Goal: Task Accomplishment & Management: Complete application form

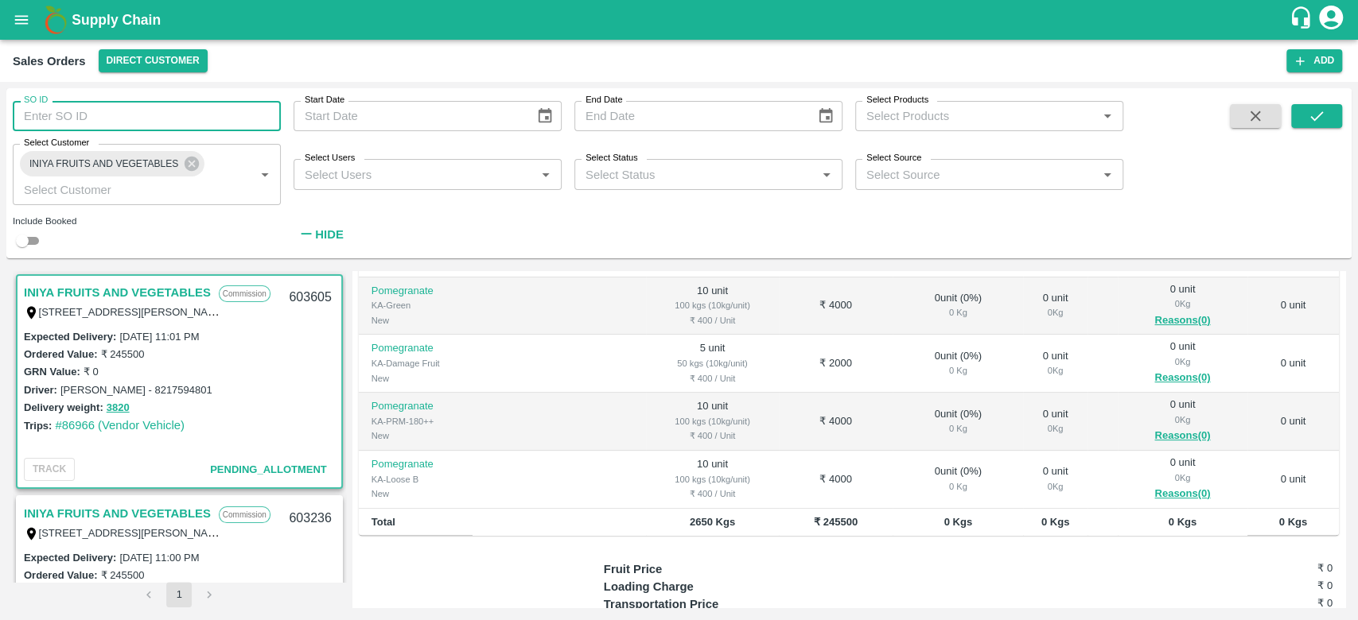
click at [177, 116] on input "SO ID" at bounding box center [147, 116] width 268 height 30
click at [1323, 121] on icon "submit" at bounding box center [1315, 115] width 17 height 17
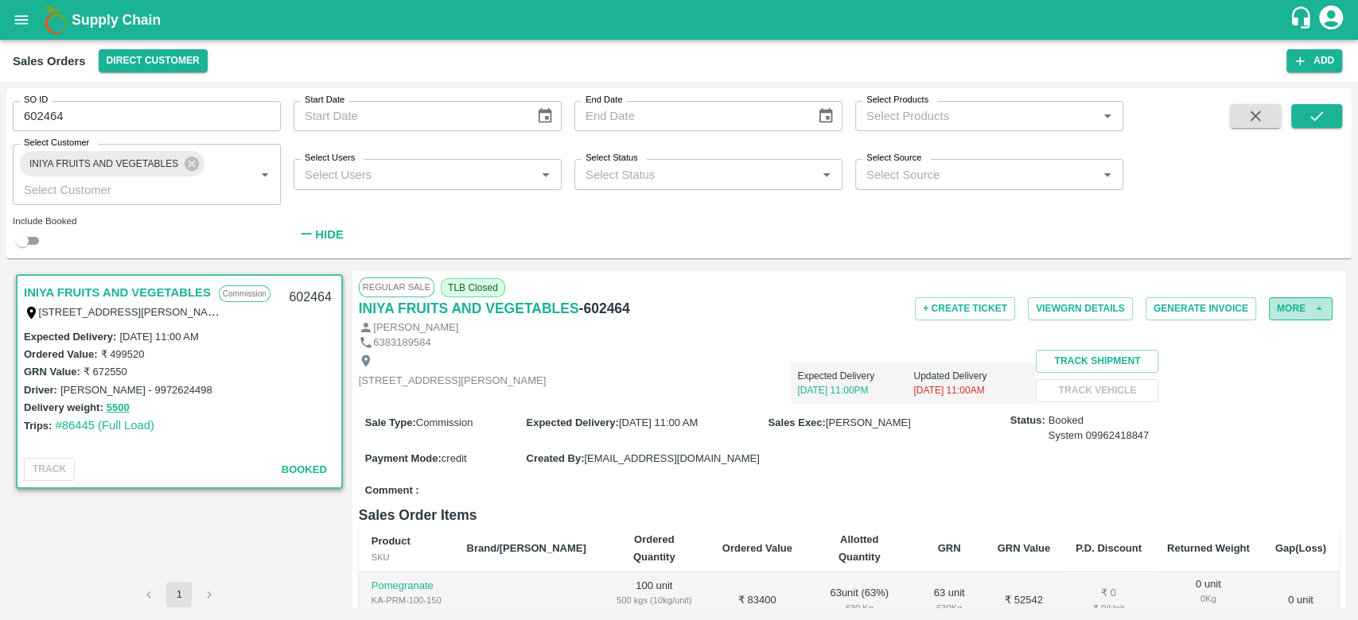
click at [1296, 315] on button "More" at bounding box center [1300, 308] width 64 height 23
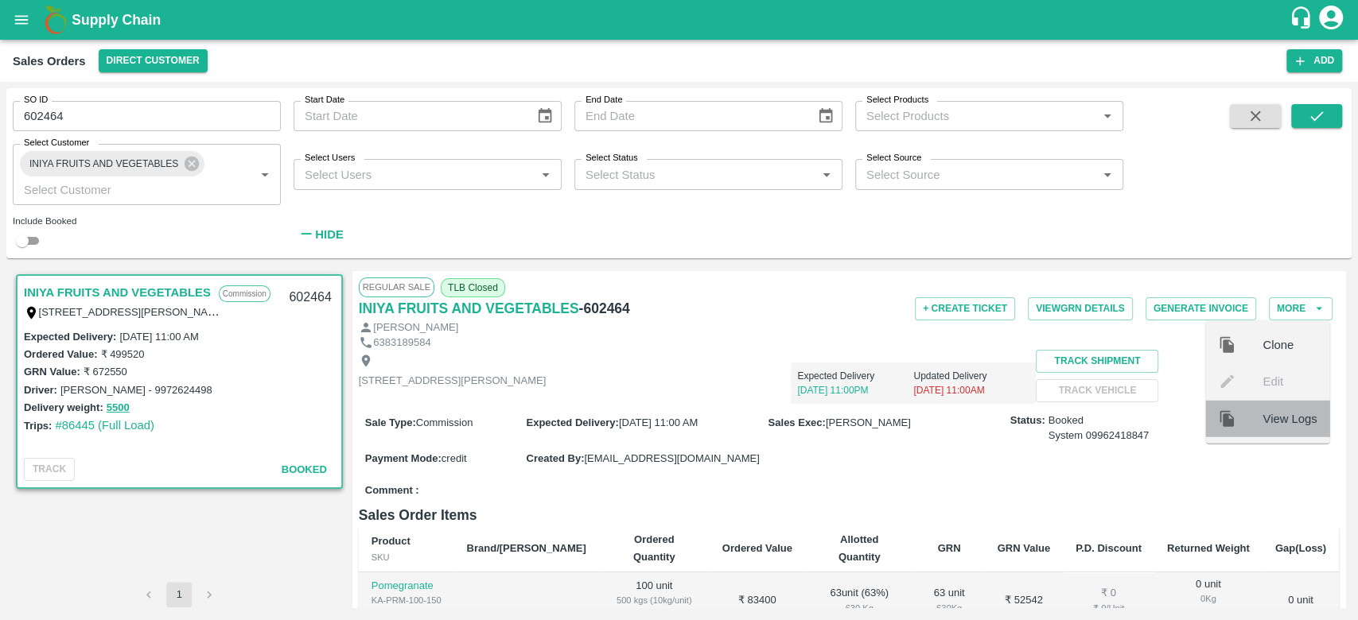
click at [1297, 406] on div "View Logs" at bounding box center [1267, 418] width 124 height 37
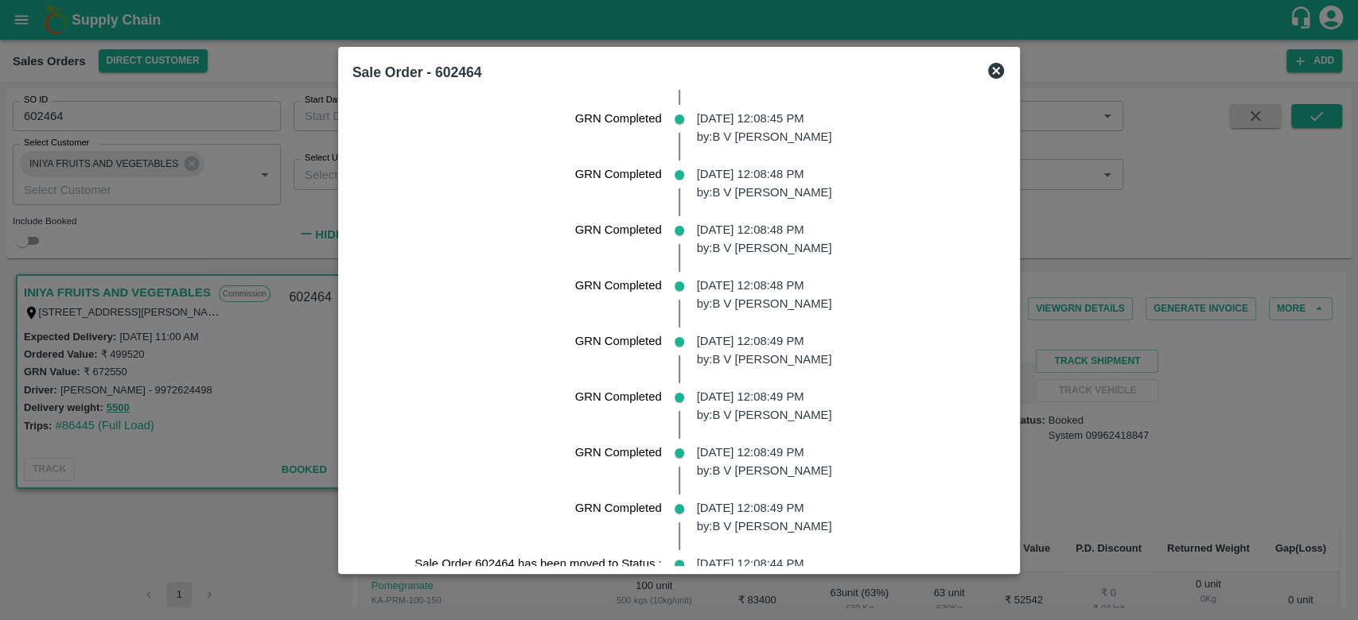
scroll to position [3168, 0]
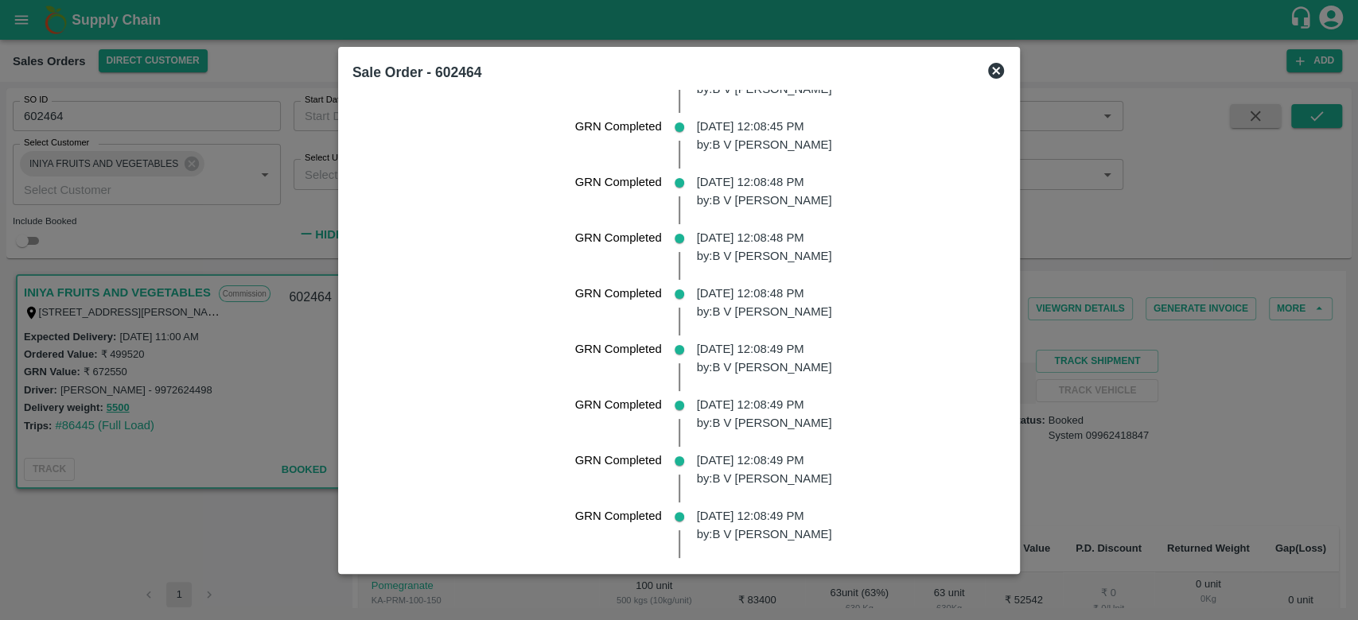
click at [1001, 64] on icon at bounding box center [995, 70] width 19 height 19
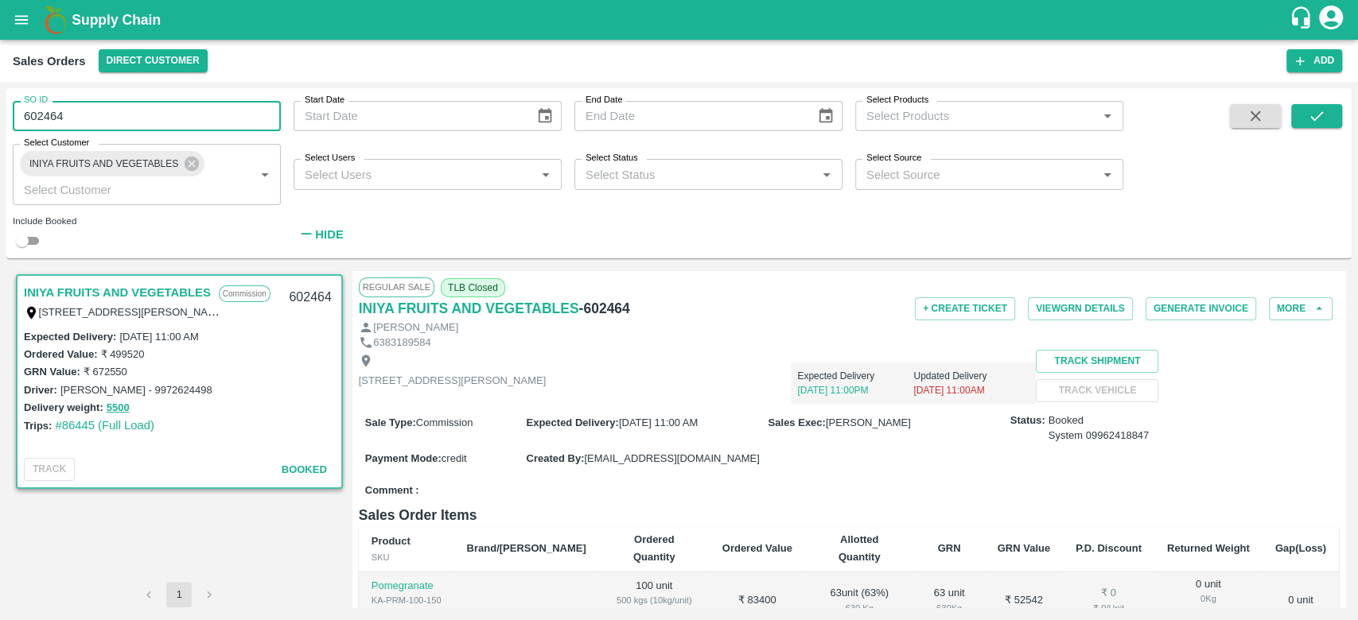
click at [173, 116] on input "602464" at bounding box center [147, 116] width 268 height 30
click at [1328, 117] on button "submit" at bounding box center [1316, 116] width 51 height 24
click at [115, 104] on input "6" at bounding box center [147, 116] width 268 height 30
type input "6"
click at [1303, 110] on button "submit" at bounding box center [1316, 116] width 51 height 24
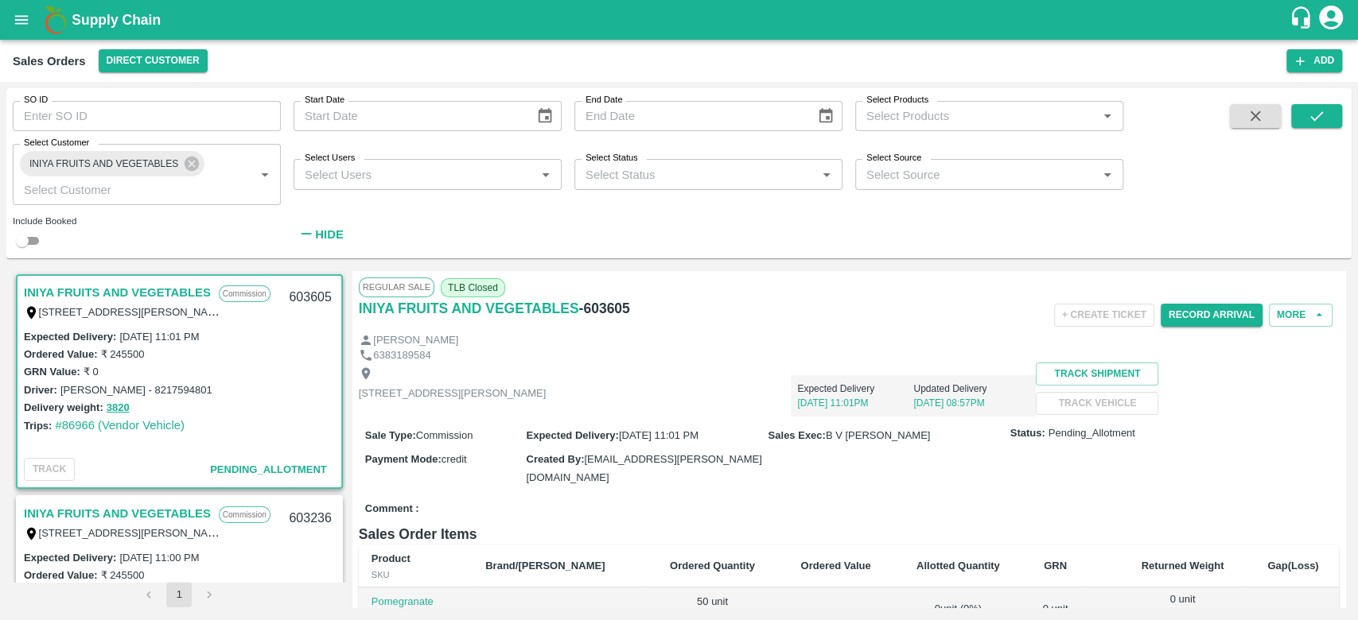
click at [190, 285] on link "INIYA FRUITS AND VEGETABLES" at bounding box center [117, 292] width 187 height 21
click at [1282, 317] on button "More" at bounding box center [1300, 315] width 64 height 23
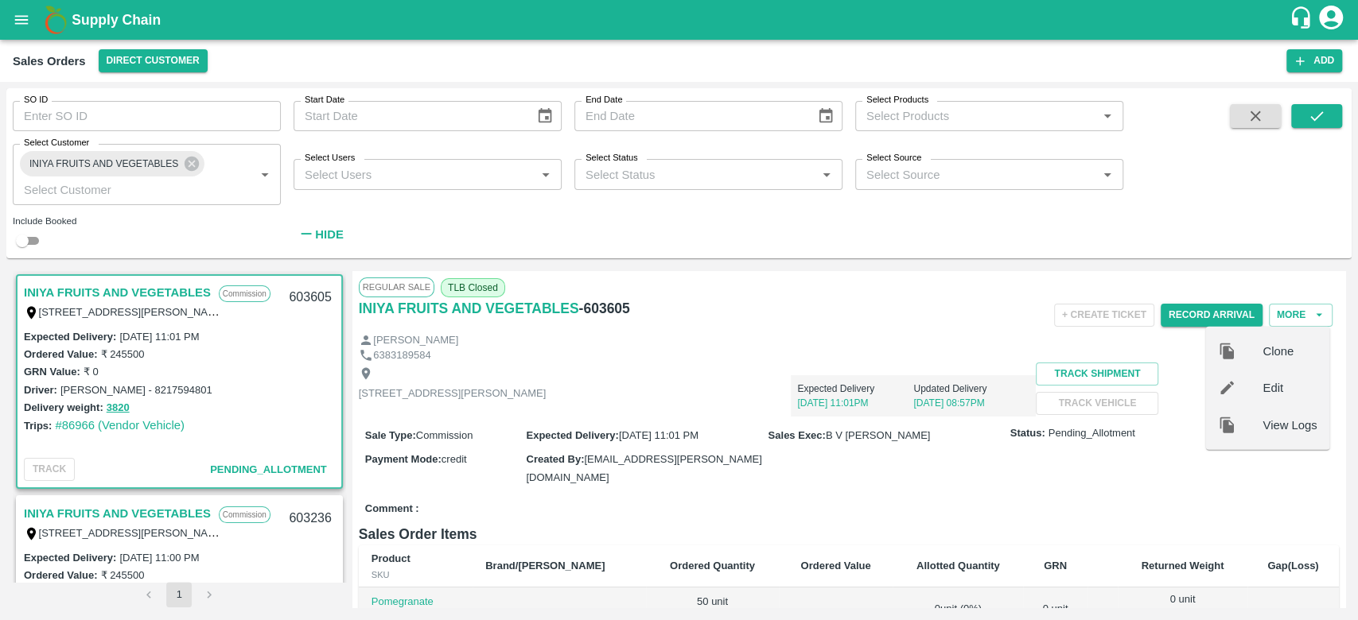
click at [1272, 347] on span "Clone" at bounding box center [1289, 351] width 54 height 17
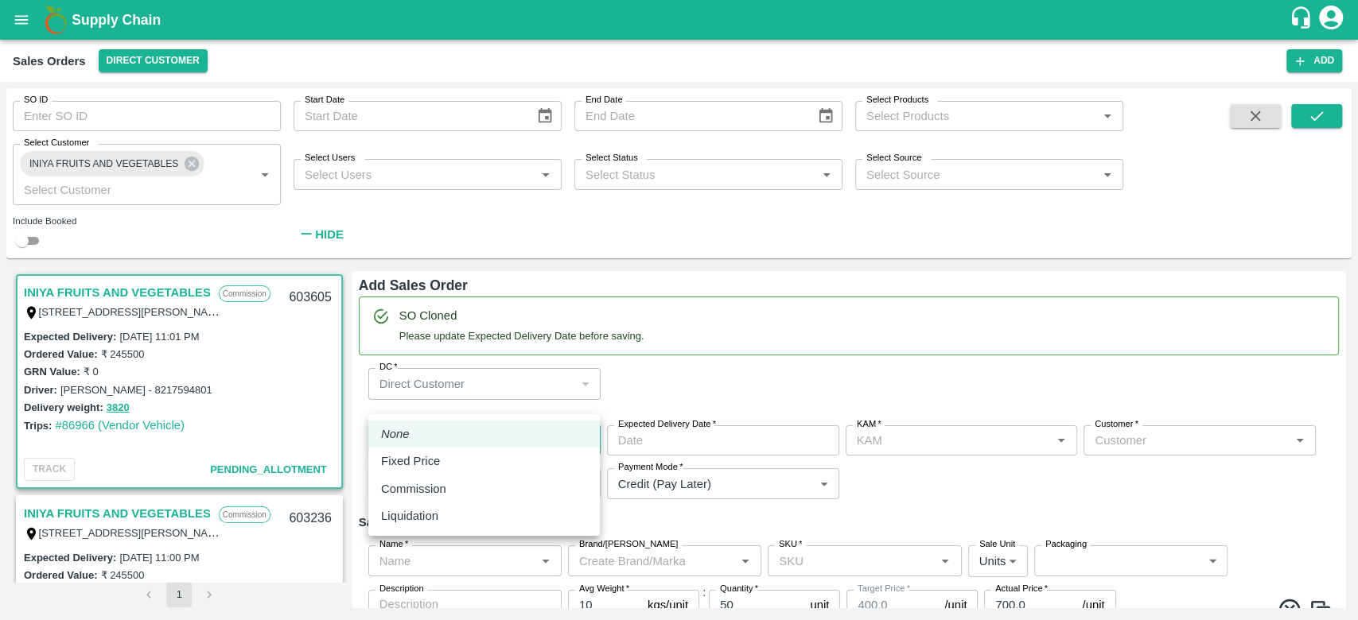
click at [503, 405] on body "Supply Chain Sales Orders Direct Customer Add SO ID SO ID Start Date Start Date…" at bounding box center [679, 310] width 1358 height 620
type input "B V [PERSON_NAME]"
type input "932-INIYA FRUITS AND VEGETABLES"
type input "[STREET_ADDRESS][PERSON_NAME]"
type input "Pomegranate"
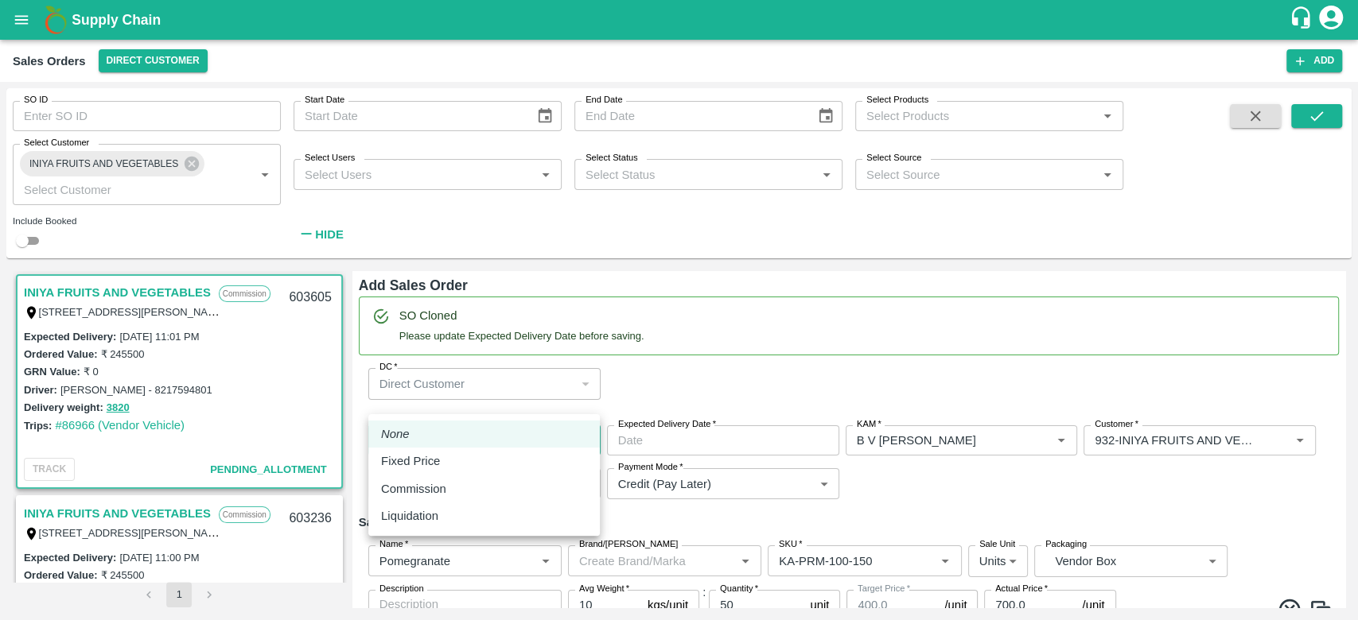
type input "KA-PRM-100-150"
type input "Pomegranate"
type input "KA-PRM-150-180"
type input "Pomegranate"
type input "KA-PRM-180-220"
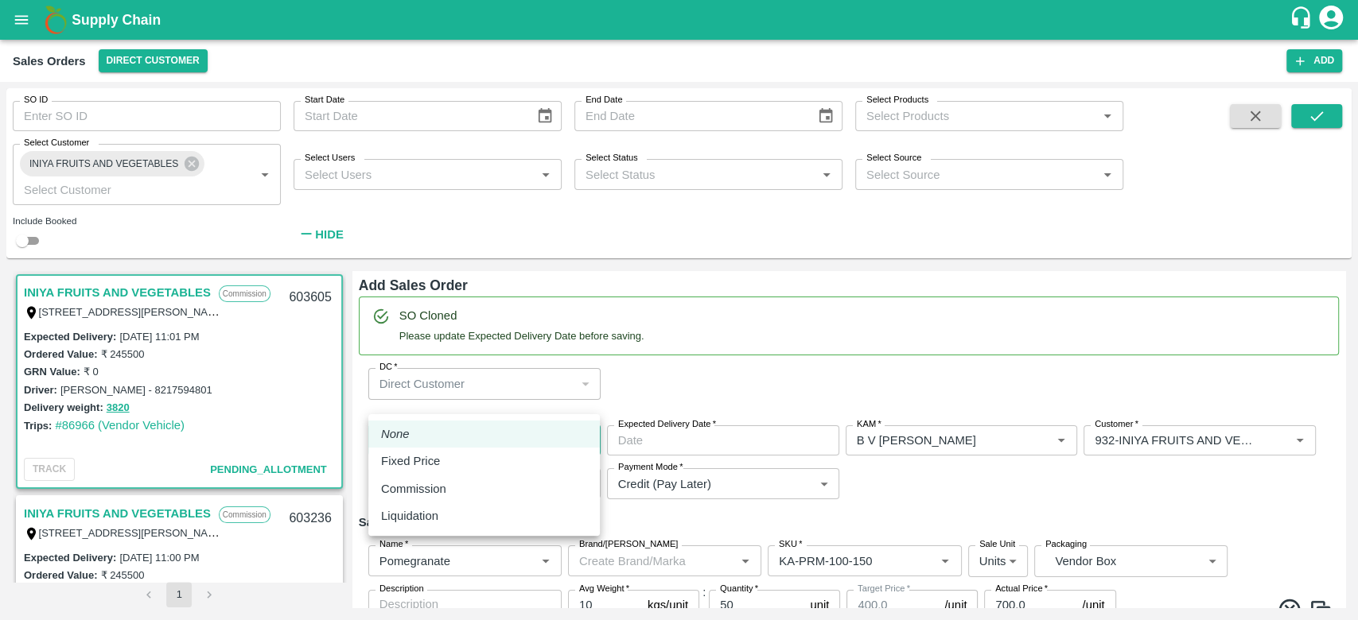
type input "Pomegranate"
type input "KA-PRM-220-250"
type input "Pomegranate"
type input "KA-PRM-250-300"
type input "Pomegranate"
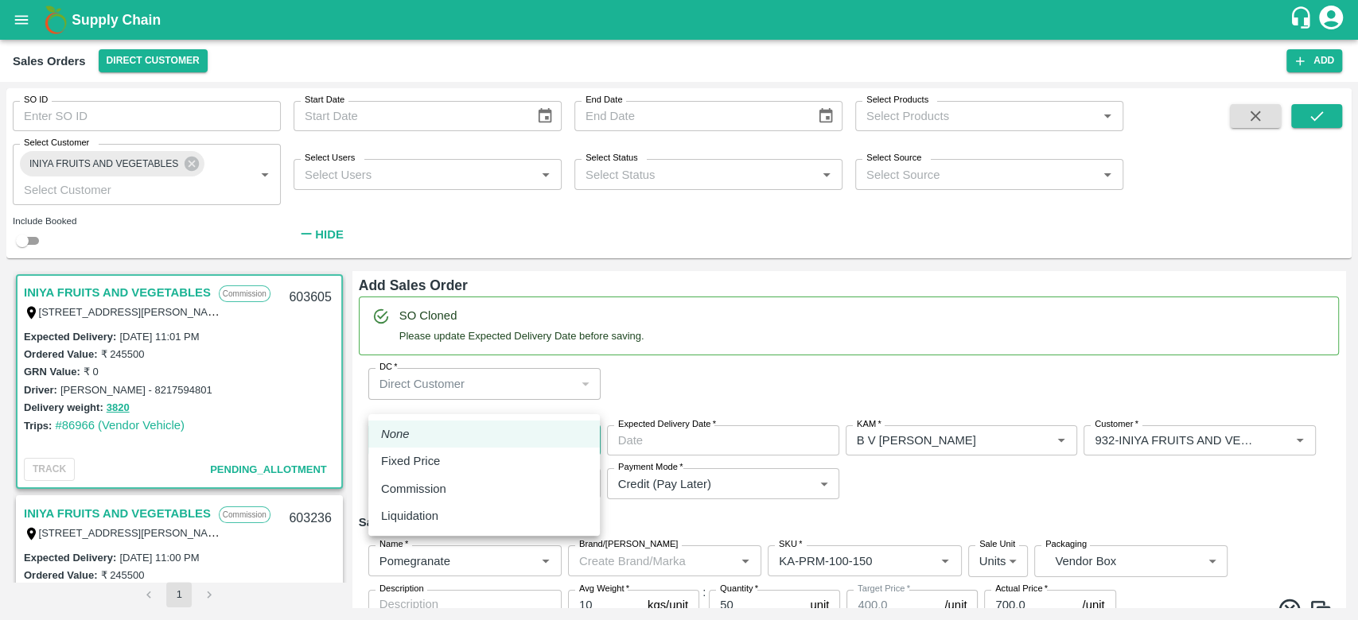
type input "KA-PRM-300-350"
type input "Pomegranate"
type input "KA-PRM-350-400"
type input "Pomegranate"
type input "KA-Loose A"
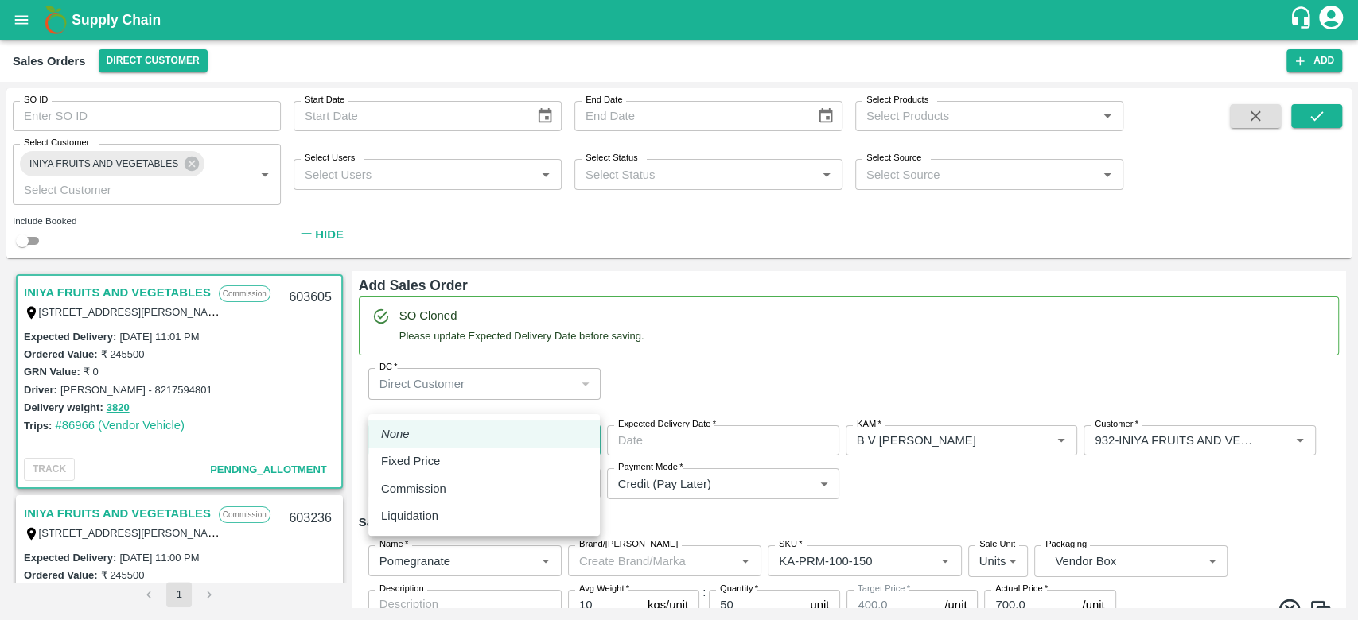
type input "Pomegranate"
type input "KA-SUPR-180++"
type input "Pomegranate"
type input "KA-SUPR-100++"
type input "Pomegranate"
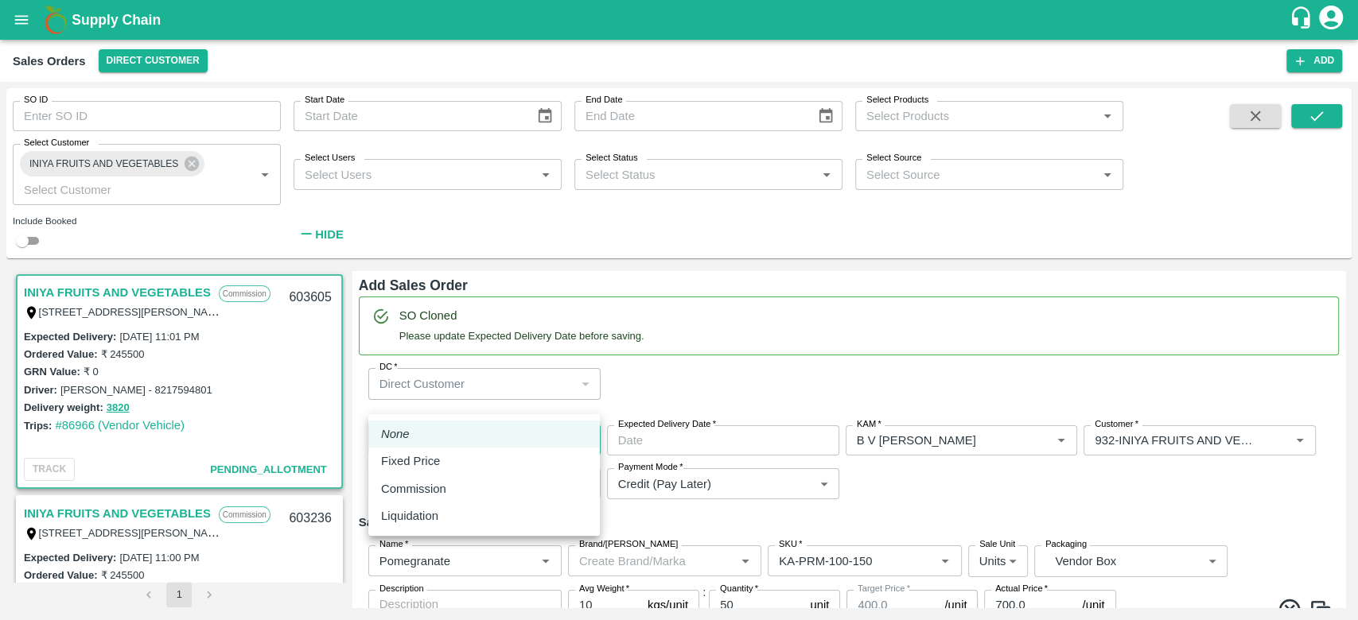
type input "KA-Green"
type input "Pomegranate"
type input "KA-Damage Fruit"
type input "Pomegranate"
type input "KA-PRM-180++"
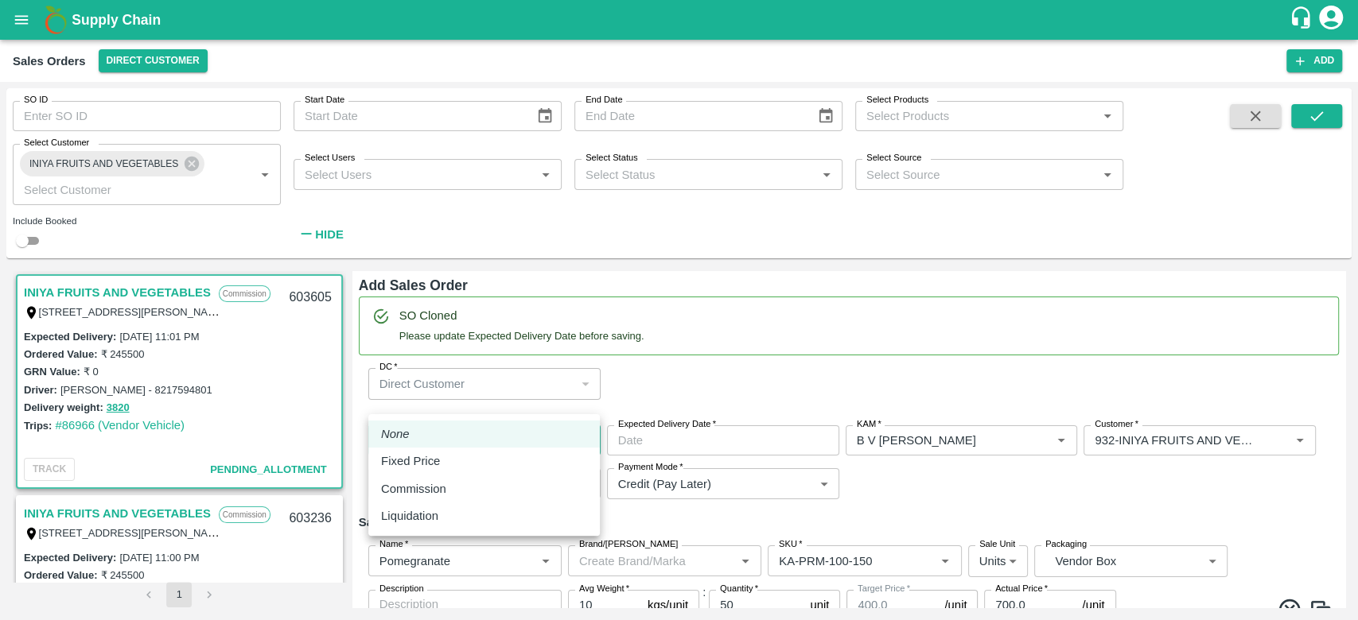
type input "Pomegranate"
type input "KA-Loose B"
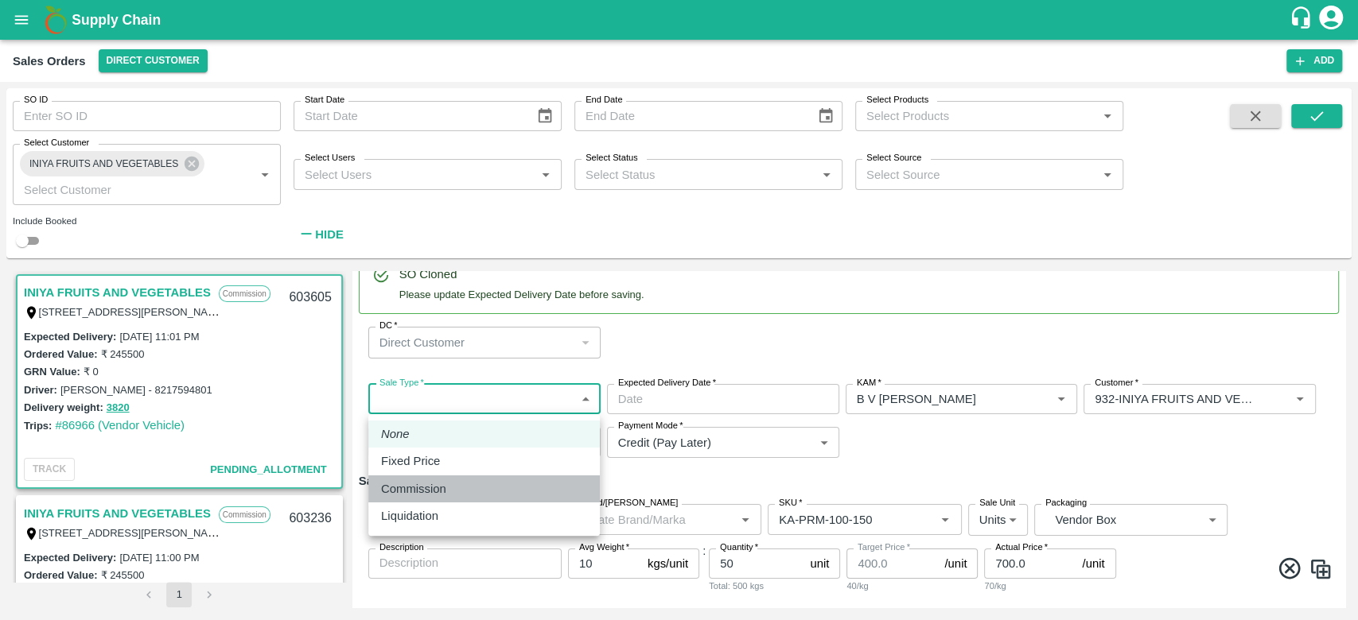
click at [450, 480] on div "Commission" at bounding box center [417, 488] width 73 height 17
type input "2"
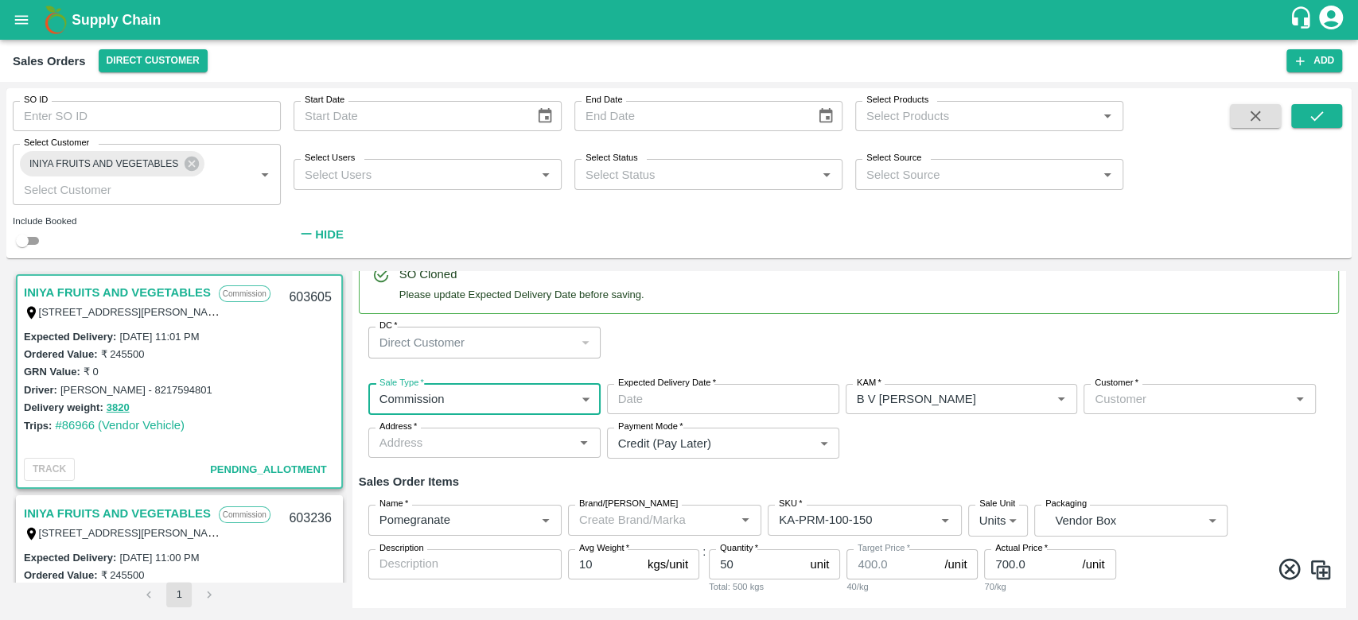
click at [640, 402] on input "Expected Delivery Date   *" at bounding box center [717, 399] width 221 height 30
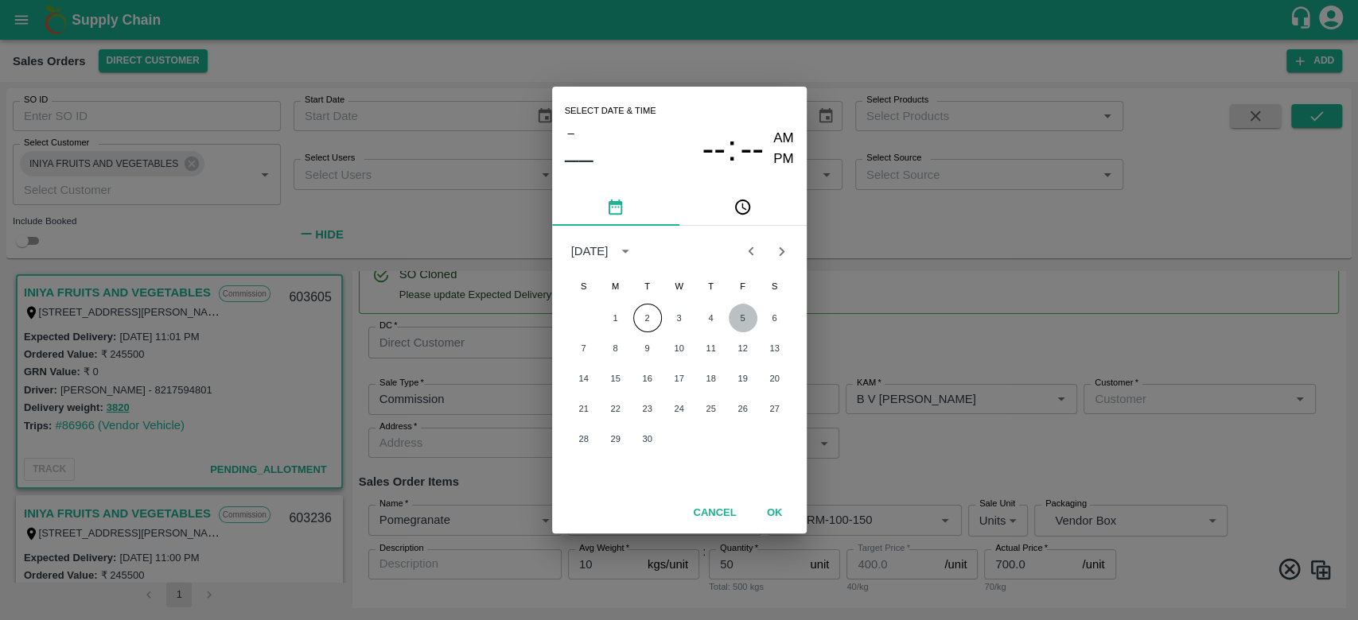
click at [742, 315] on button "5" at bounding box center [742, 318] width 29 height 29
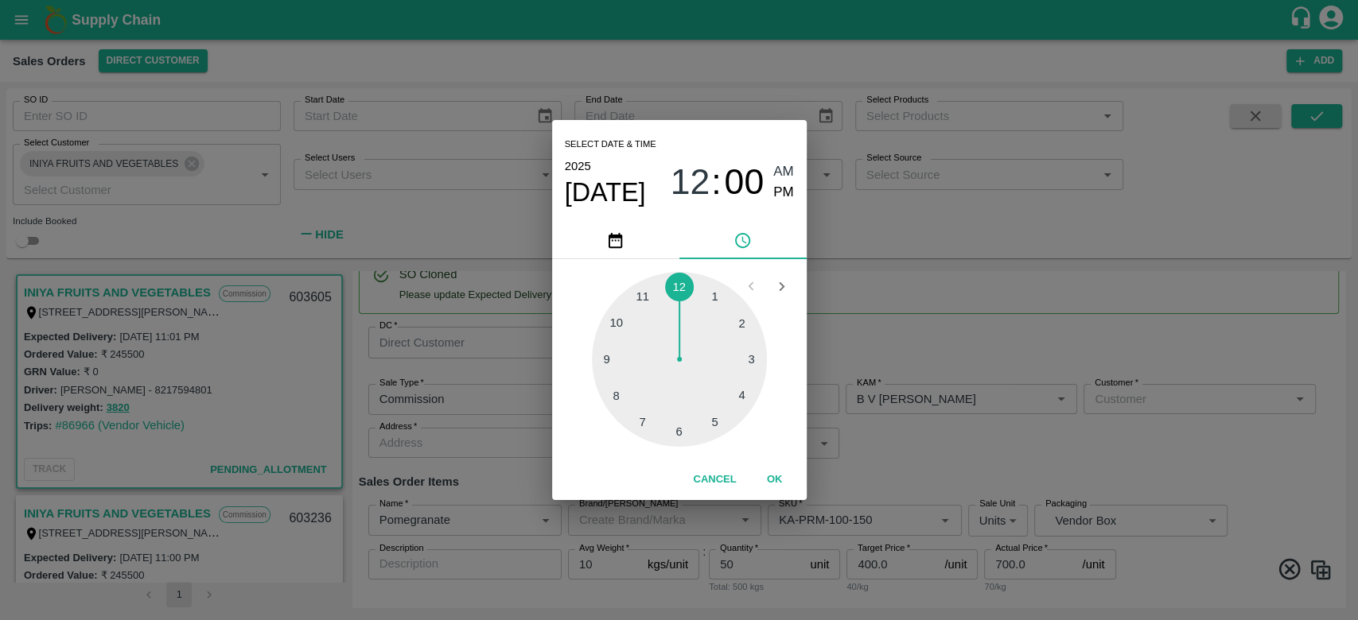
click at [650, 301] on div at bounding box center [679, 359] width 175 height 175
type input "05/09/2025 11:00 AM"
click at [777, 482] on button "OK" at bounding box center [774, 480] width 51 height 28
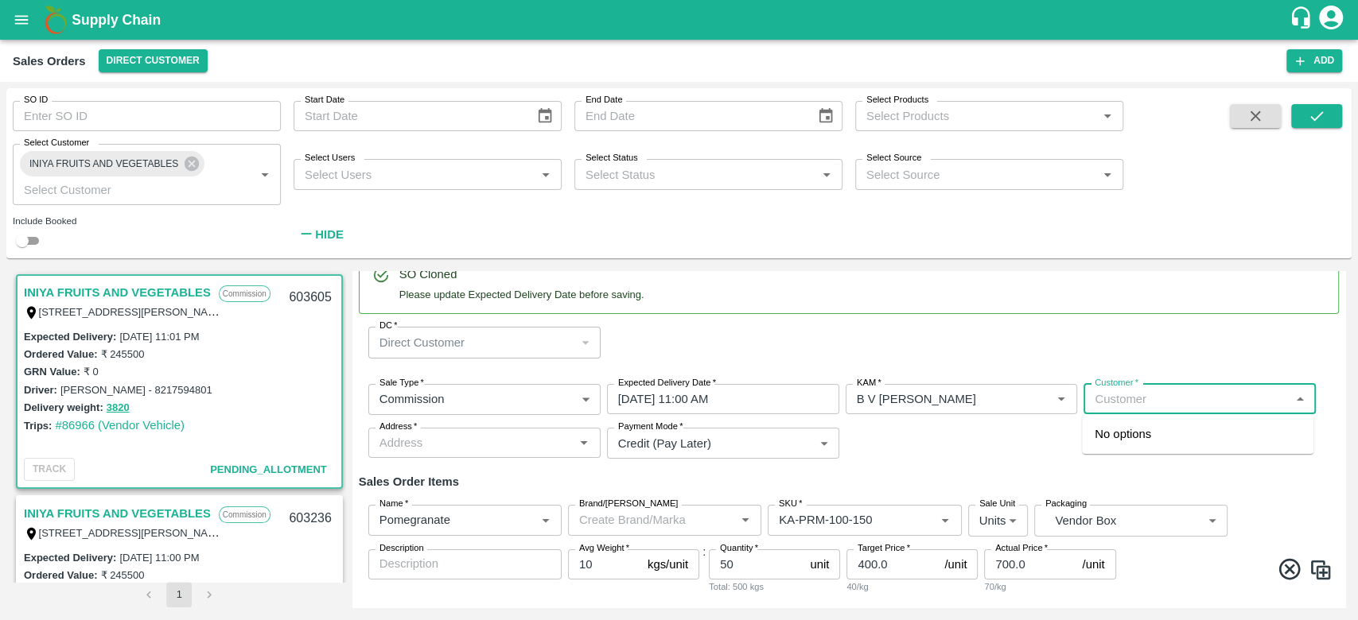
click at [1149, 400] on input "Customer   *" at bounding box center [1186, 399] width 196 height 21
click at [1114, 433] on p "INIYA FRUITS AND VEGETABLES" at bounding box center [1185, 433] width 183 height 17
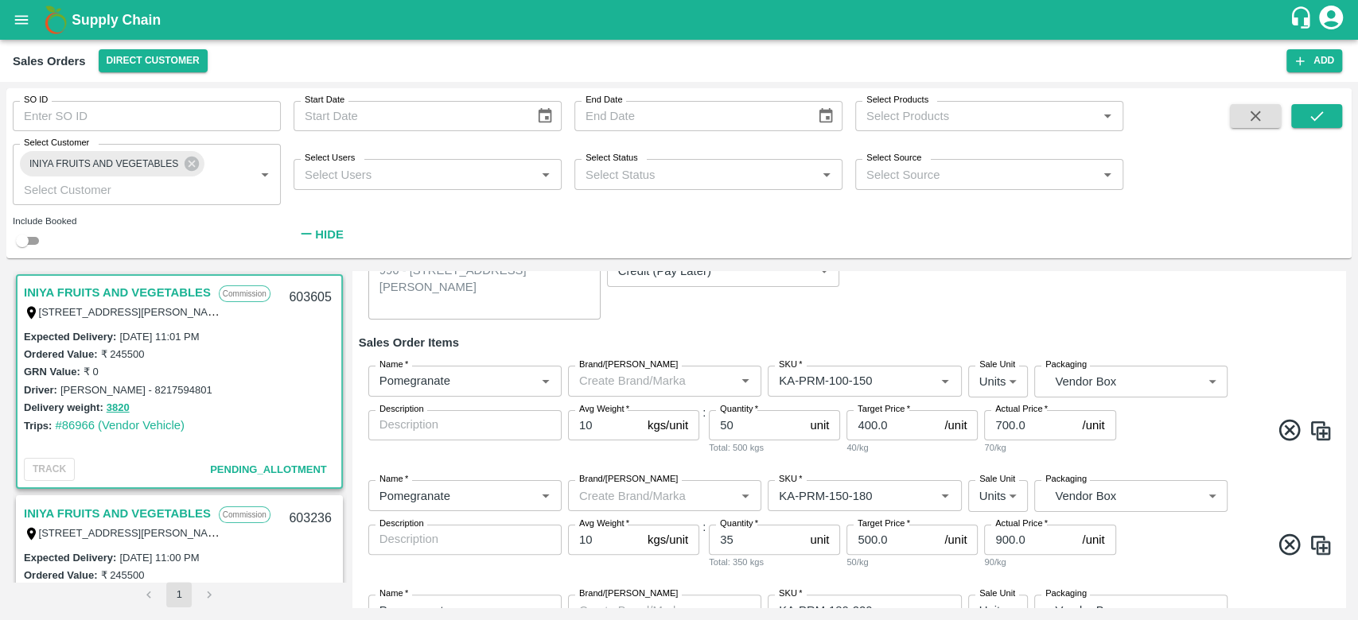
scroll to position [243, 0]
type input "932-INIYA FRUITS AND VEGETABLES"
click at [597, 419] on input "10" at bounding box center [604, 425] width 73 height 30
click at [790, 309] on div "Payment Mode   * Credit (Pay Later) credit Payment Mode" at bounding box center [723, 286] width 232 height 64
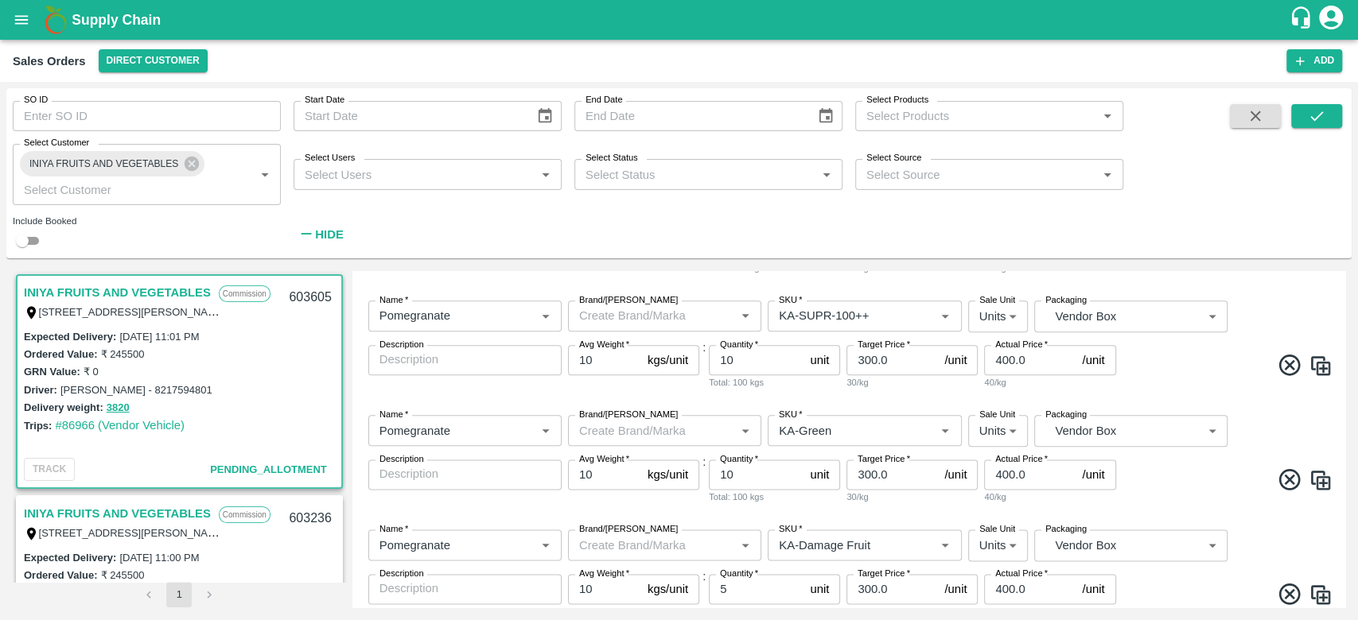
scroll to position [1631, 0]
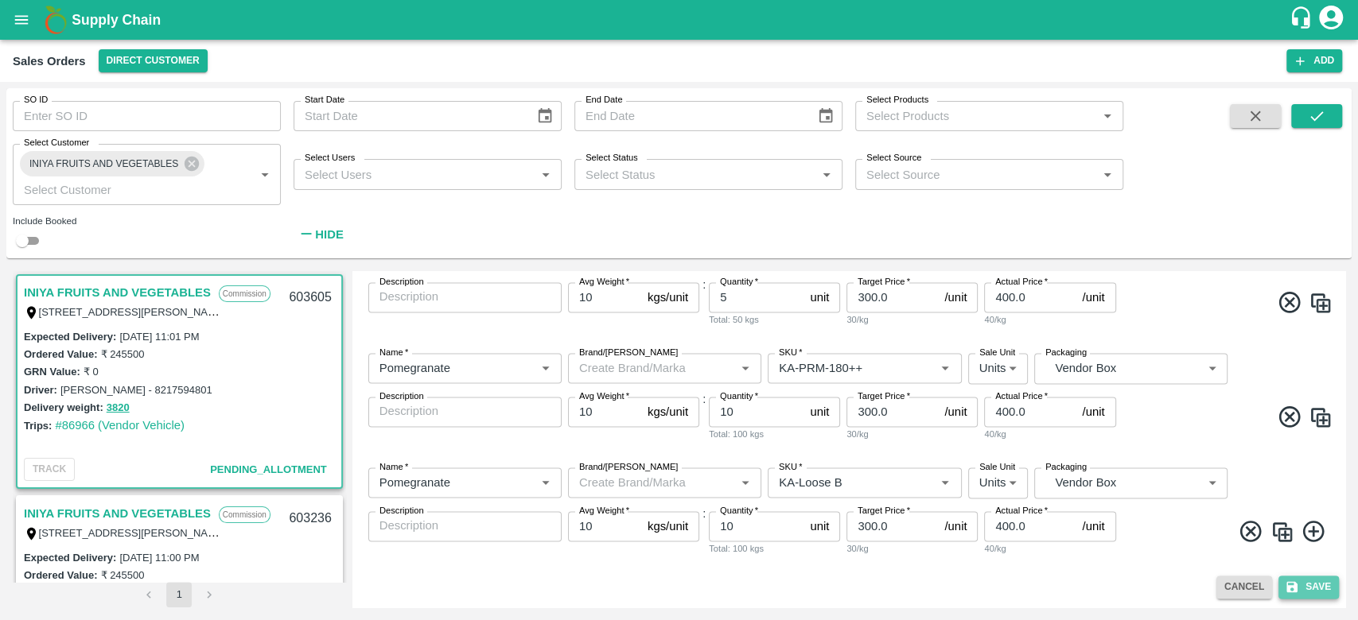
click at [1306, 588] on button "Save" at bounding box center [1308, 587] width 60 height 23
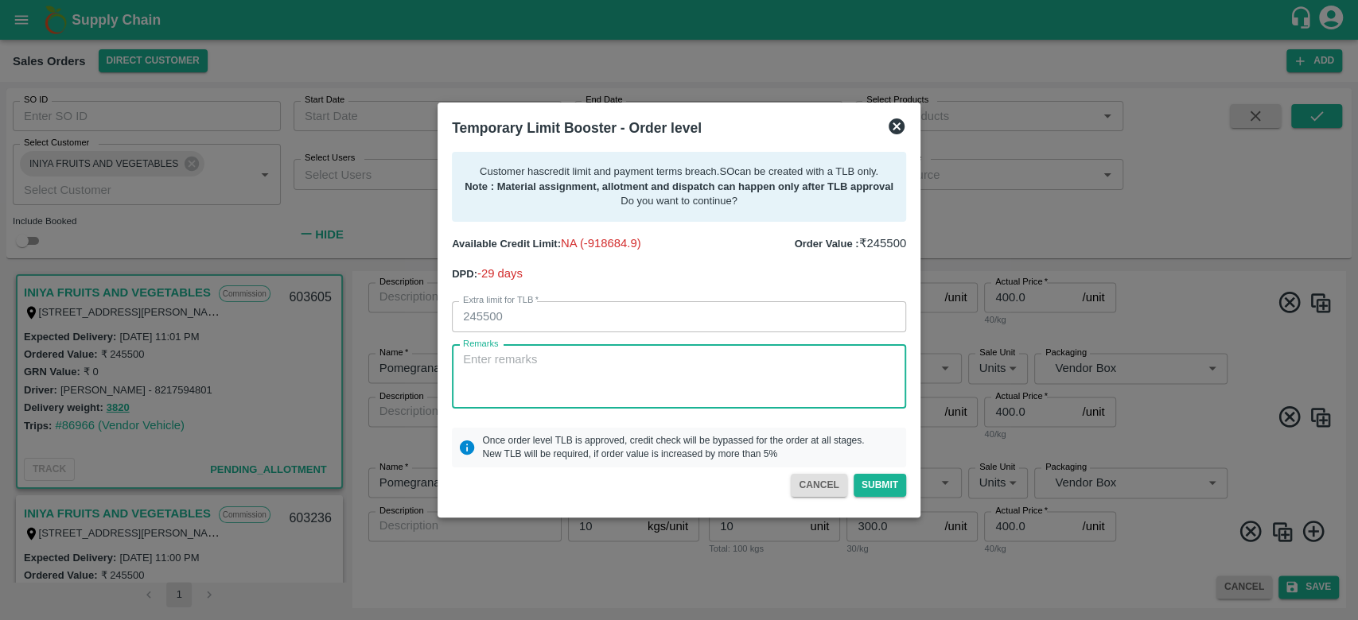
click at [693, 379] on textarea "Remarks" at bounding box center [679, 377] width 432 height 50
click at [747, 359] on textarea "For creation of SO. 14.8L of payment received on 30th and 2nd" at bounding box center [679, 377] width 432 height 50
click at [829, 364] on textarea "For creation of SO. 14.8L of payment received on 30th Aug and 2nd" at bounding box center [679, 377] width 432 height 50
click at [550, 379] on textarea "For creation of SO. 14.8L of payment received on 30th Aug and 2nd September.Nec…" at bounding box center [679, 377] width 432 height 50
click at [522, 379] on textarea "For creation of SO. 14.8L of payment received on 30th Aug and 2nd September.Nex…" at bounding box center [679, 377] width 432 height 50
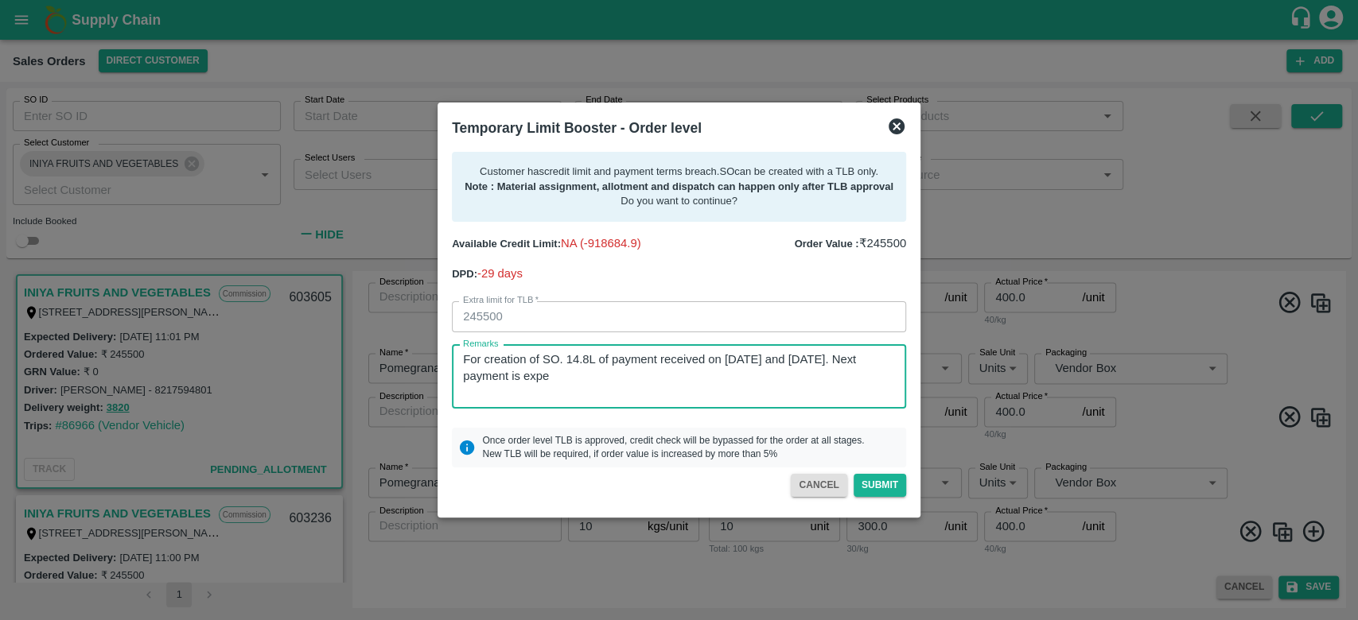
click at [588, 379] on textarea "For creation of SO. 14.8L of payment received on 30th Aug and 2nd September. Ne…" at bounding box center [679, 377] width 432 height 50
click at [682, 379] on textarea "For creation of SO. 14.8L of payment received on 30th Aug and 2nd September. Ne…" at bounding box center [679, 377] width 432 height 50
click at [696, 379] on textarea "For creation of SO. 14.8L of payment received on 30th Aug and 2nd September. Ne…" at bounding box center [679, 377] width 432 height 50
click at [744, 385] on textarea "For creation of SO. 14.8L of payment received on 30th Aug and 2nd September. Ne…" at bounding box center [679, 377] width 432 height 50
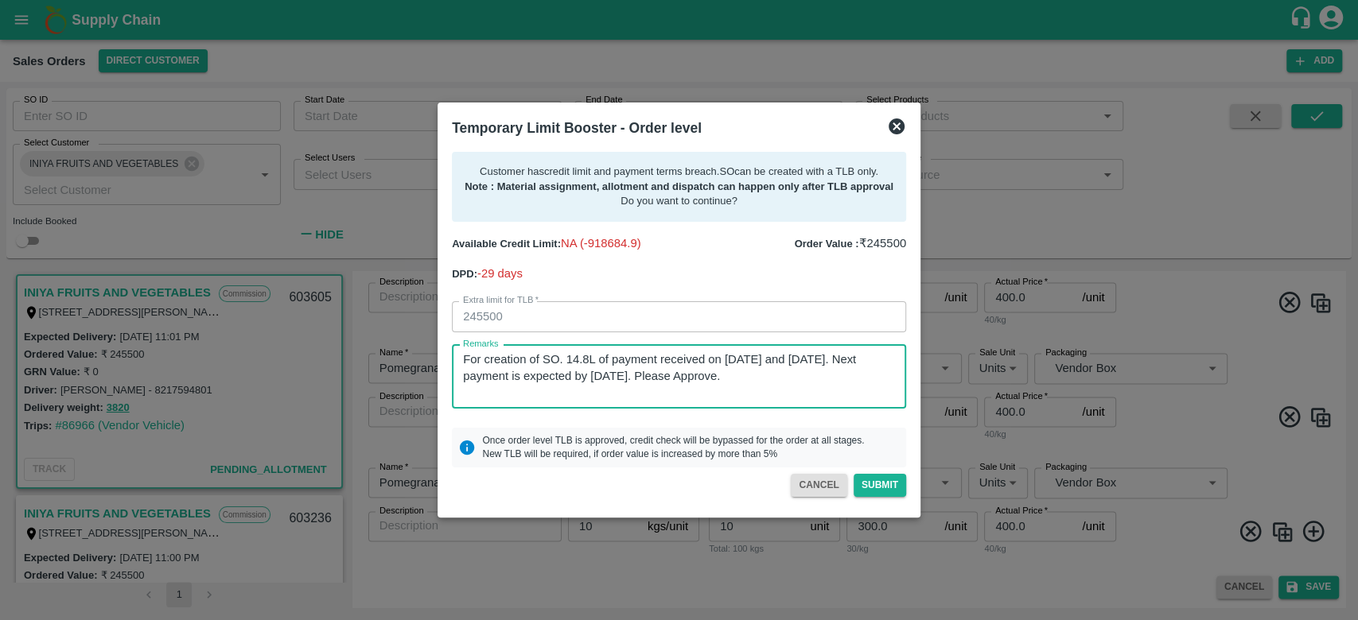
click at [697, 375] on textarea "For creation of SO. 14.8L of payment received on 30th Aug and 2nd September. Ne…" at bounding box center [679, 377] width 432 height 50
type textarea "For creation of SO. 14.8L of payment received on 30th Aug and 2nd September. Ne…"
click at [693, 274] on div "Available Credit Limit: NA (-918684.9) Order Value : ₹ 245500 DPD: -29 days" at bounding box center [672, 252] width 467 height 61
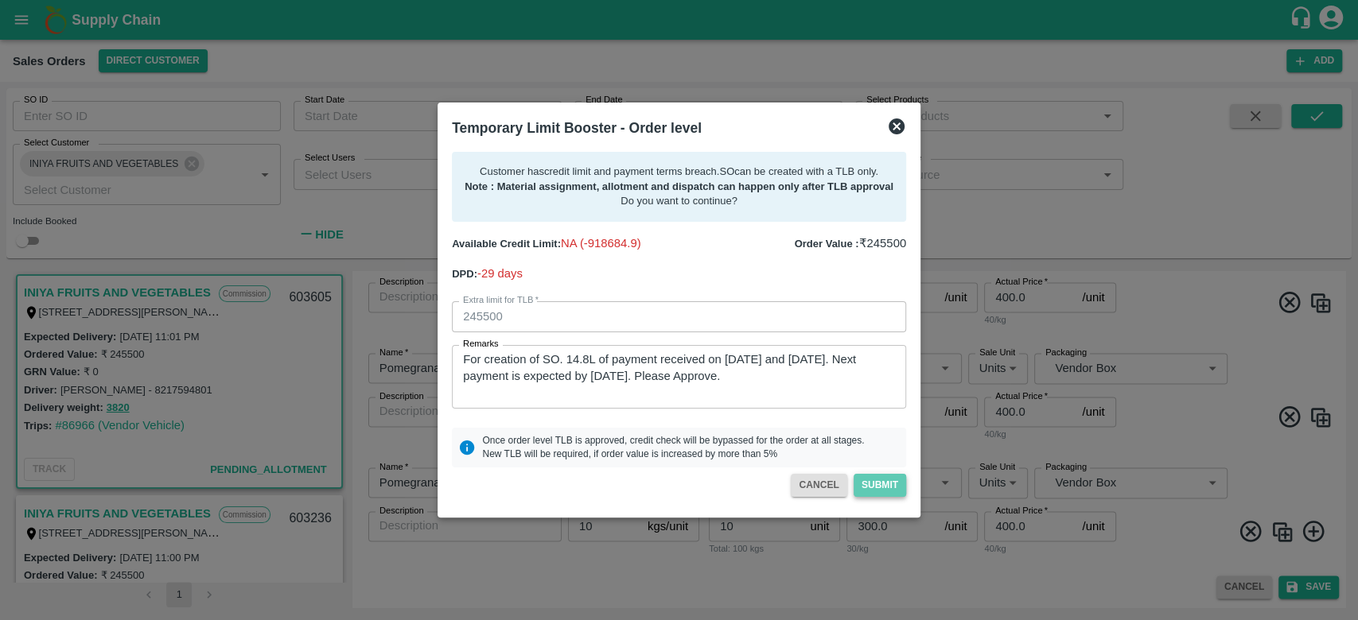
click at [901, 482] on button "Submit" at bounding box center [879, 485] width 52 height 23
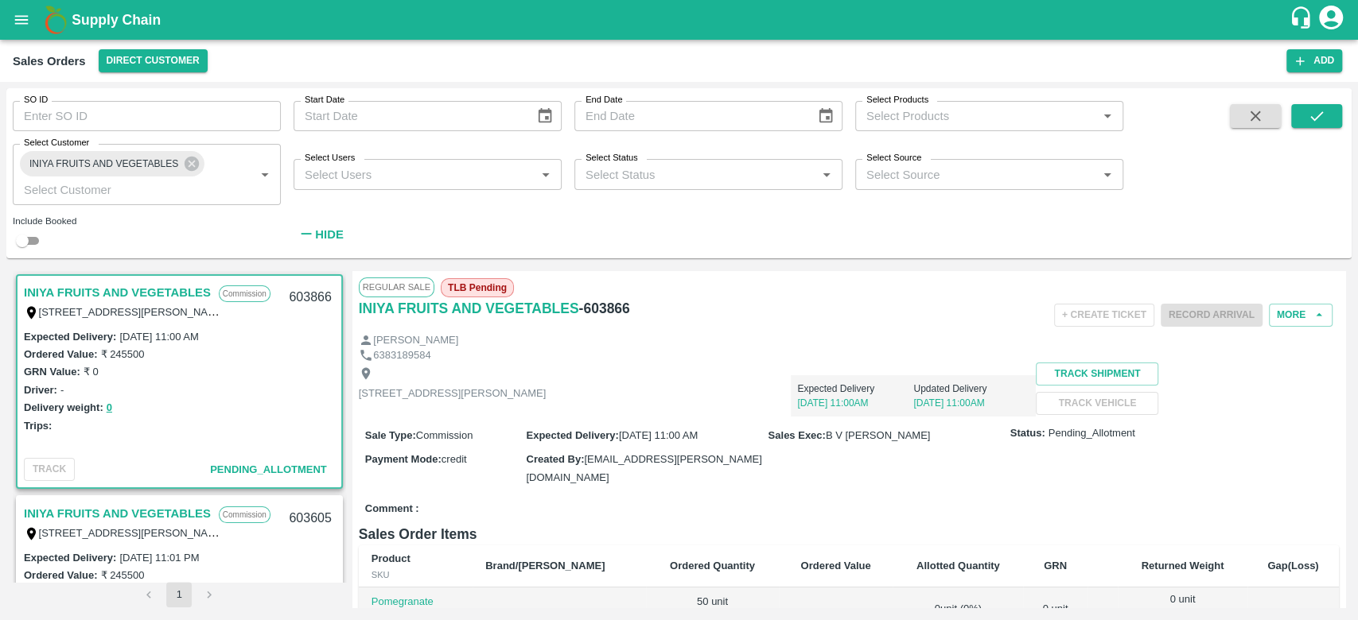
click at [593, 226] on div "SO ID SO ID Start Date Start Date End Date End Date Select Products Select Prod…" at bounding box center [561, 169] width 1123 height 162
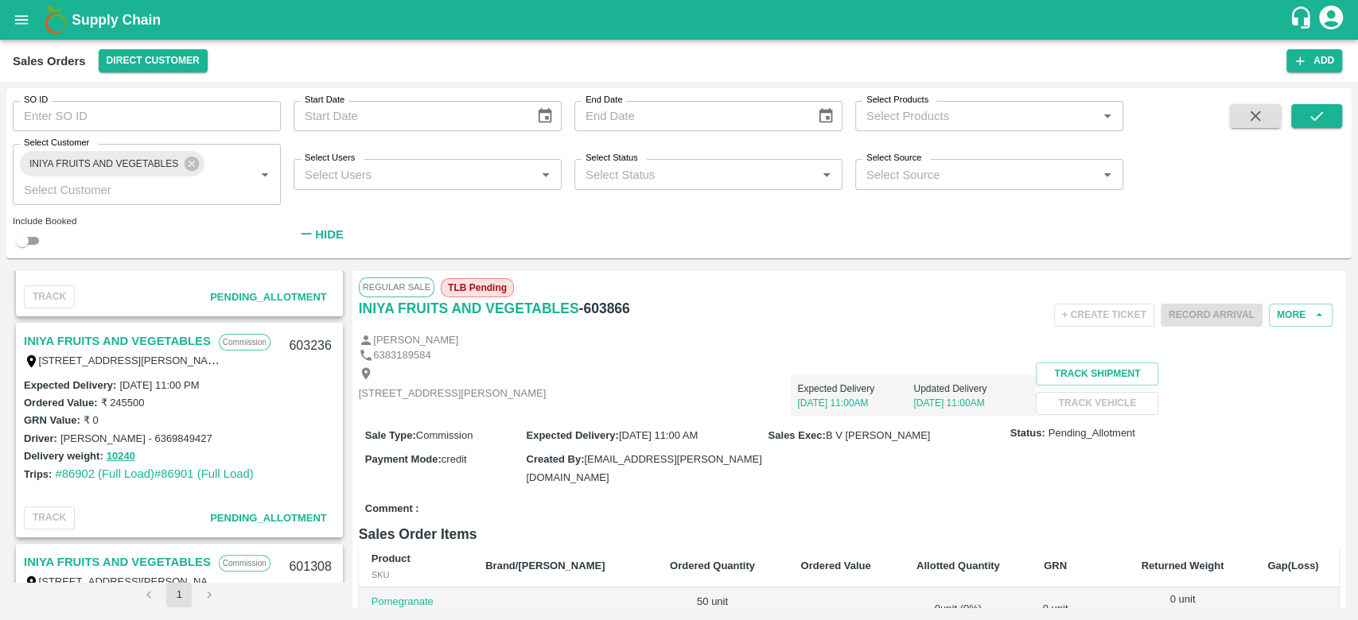
scroll to position [394, 0]
click at [107, 344] on link "INIYA FRUITS AND VEGETABLES" at bounding box center [117, 340] width 187 height 21
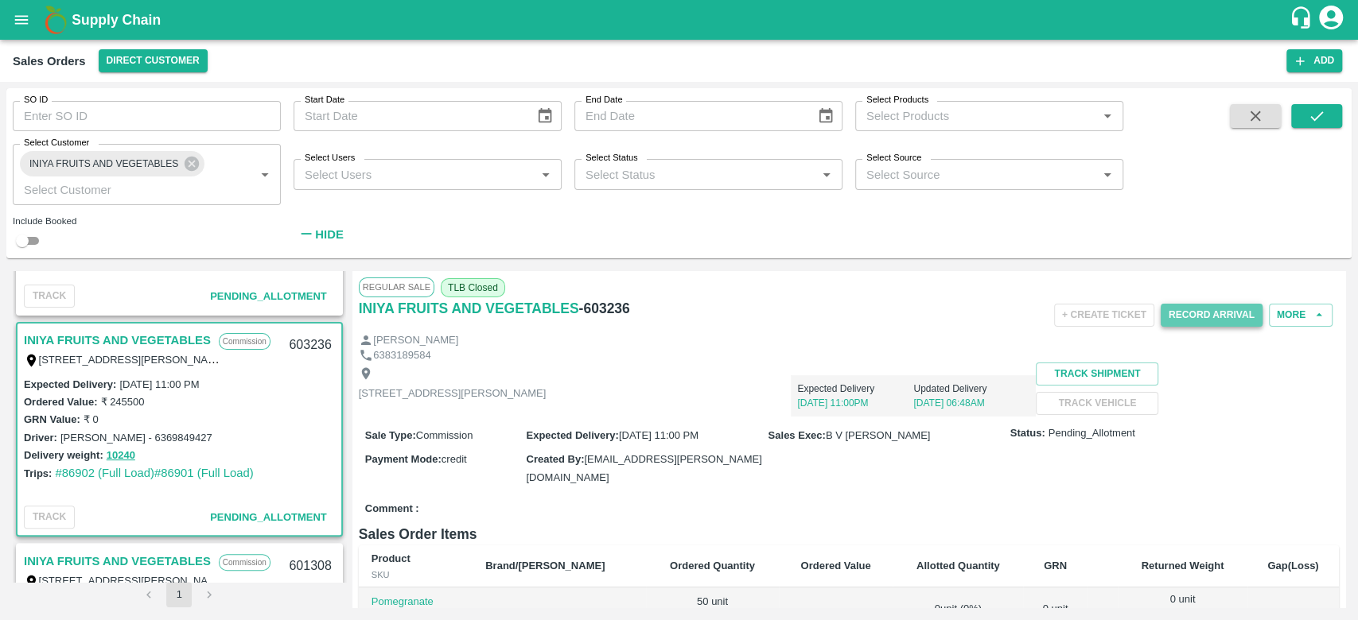
click at [1183, 317] on button "Record Arrival" at bounding box center [1211, 315] width 102 height 23
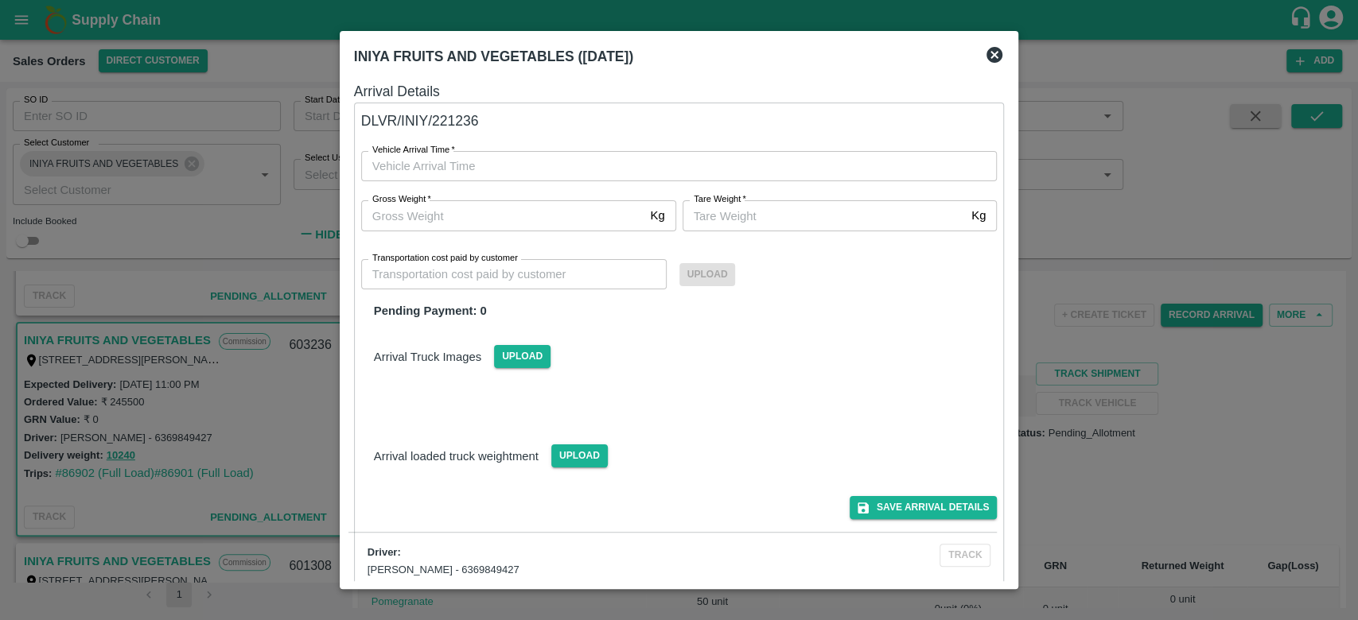
type input "DD/MM/YYYY hh:mm aa"
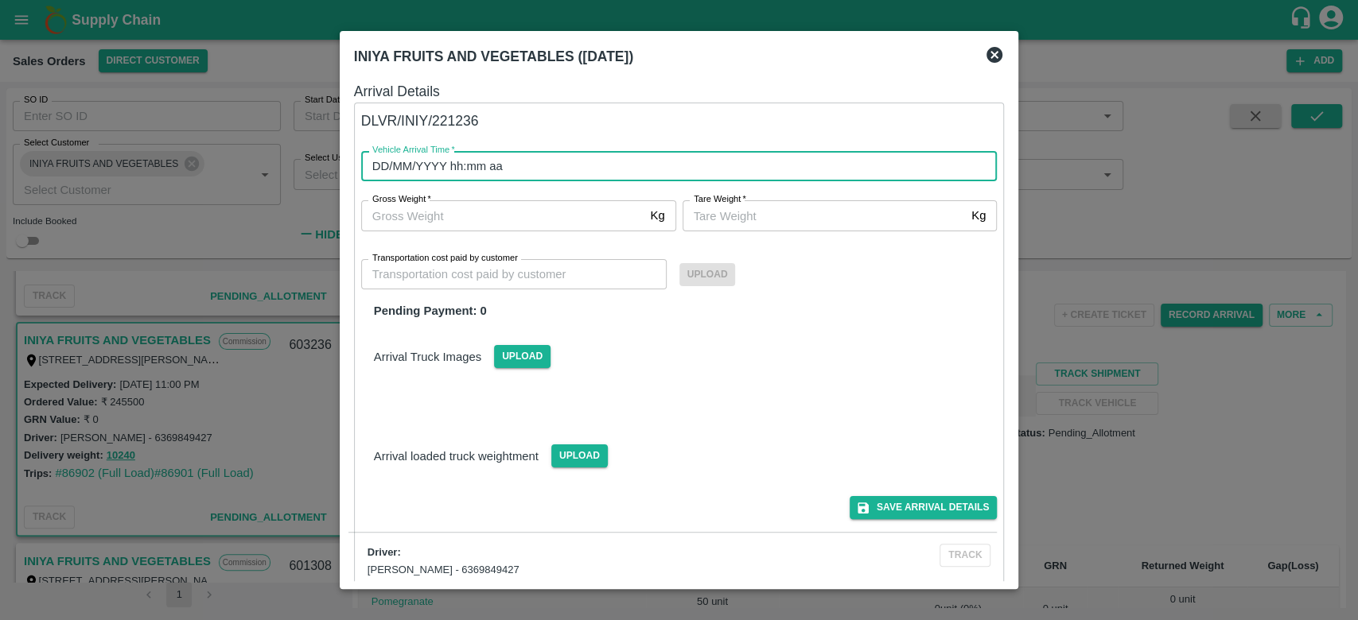
click at [587, 162] on input "DD/MM/YYYY hh:mm aa" at bounding box center [673, 166] width 625 height 30
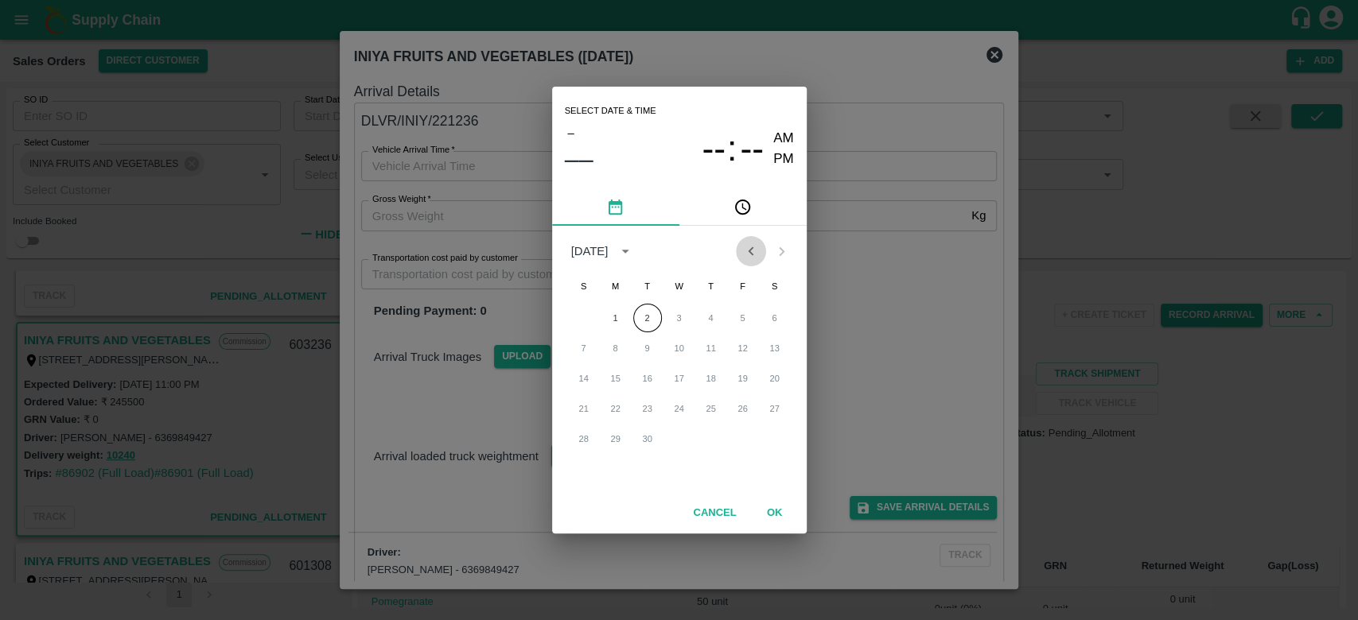
click at [747, 247] on icon "Previous month" at bounding box center [750, 251] width 17 height 17
click at [771, 438] on button "30" at bounding box center [774, 439] width 29 height 29
type input "30/08/2025 12:00 AM"
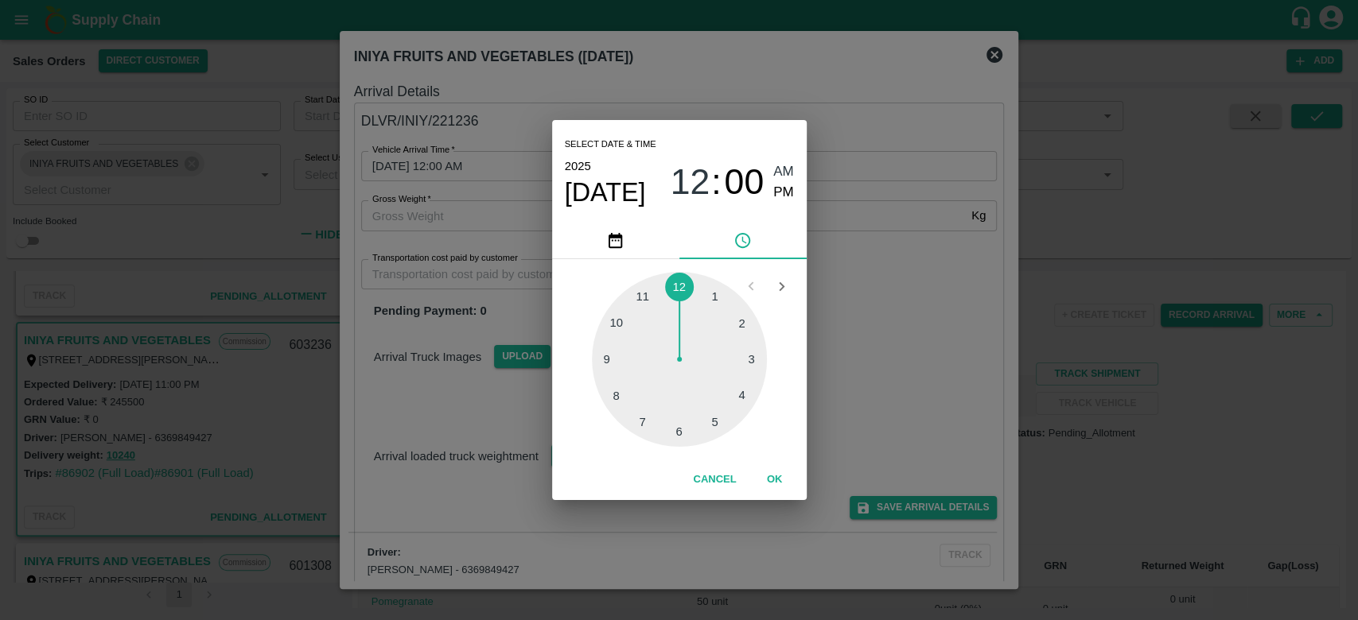
click at [771, 476] on button "OK" at bounding box center [774, 480] width 51 height 28
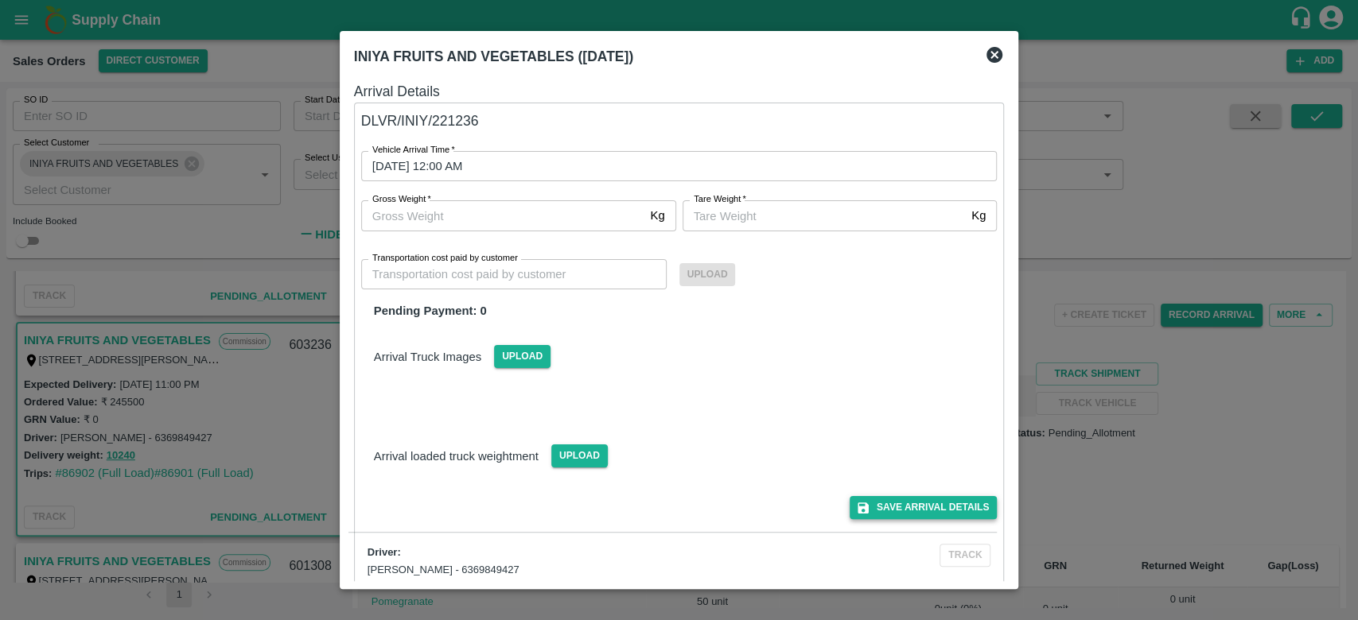
click at [950, 495] on div "Save Arrival Details" at bounding box center [672, 502] width 649 height 36
click at [942, 510] on button "Save Arrival Details" at bounding box center [922, 507] width 147 height 23
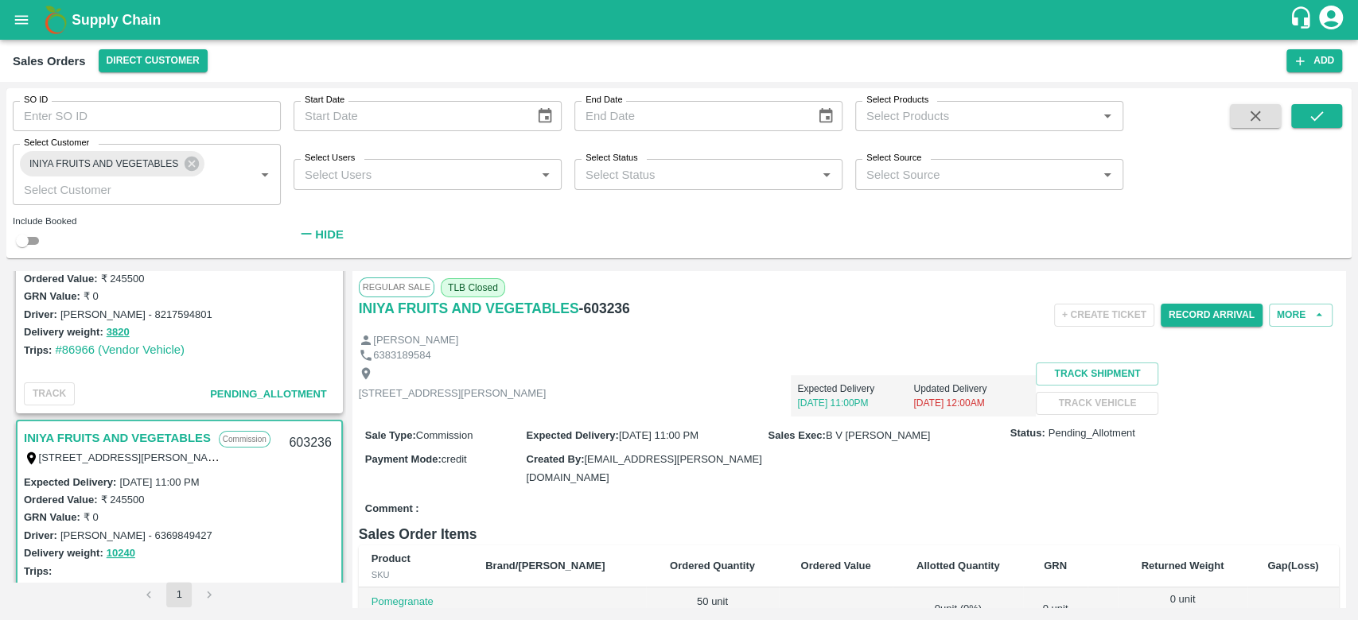
scroll to position [260, 0]
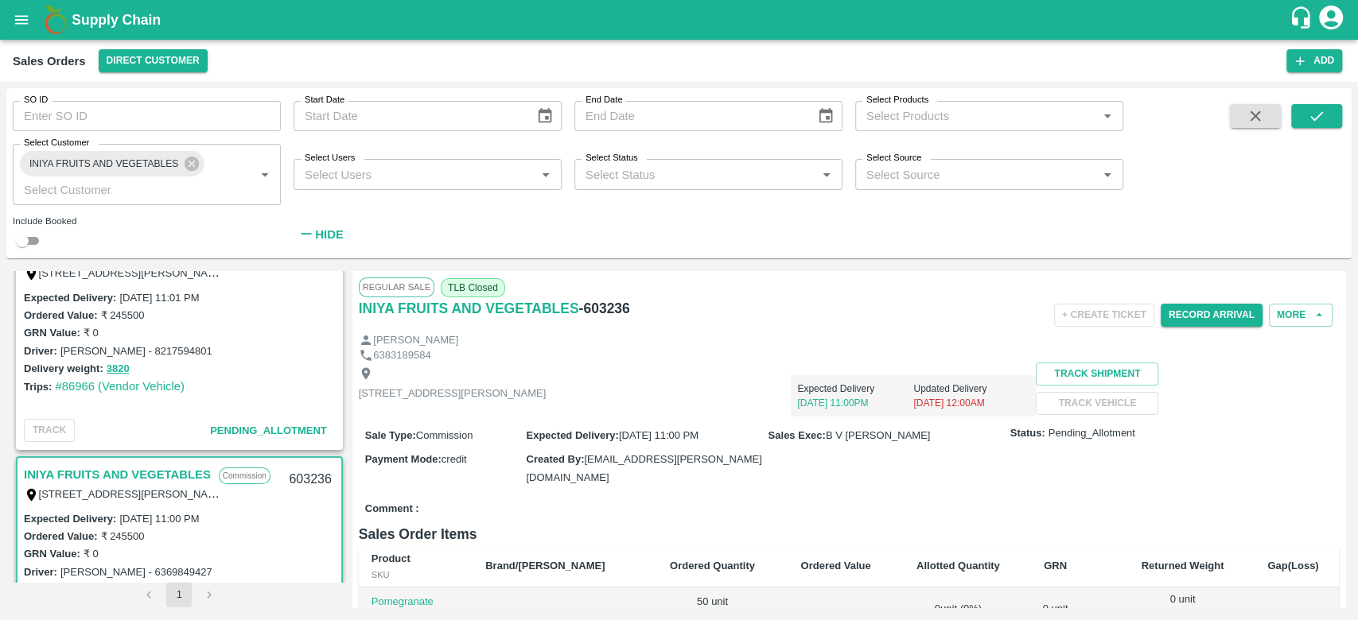
click at [124, 474] on link "INIYA FRUITS AND VEGETABLES" at bounding box center [117, 474] width 187 height 21
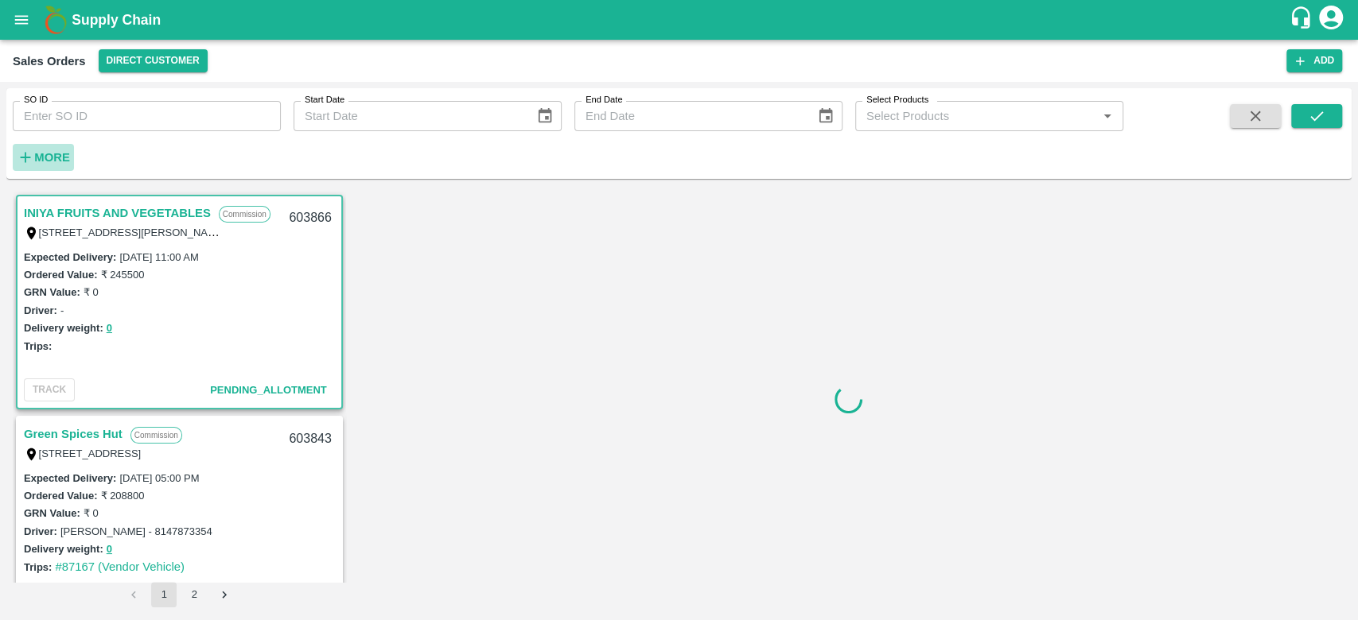
click at [50, 153] on strong "More" at bounding box center [52, 157] width 36 height 13
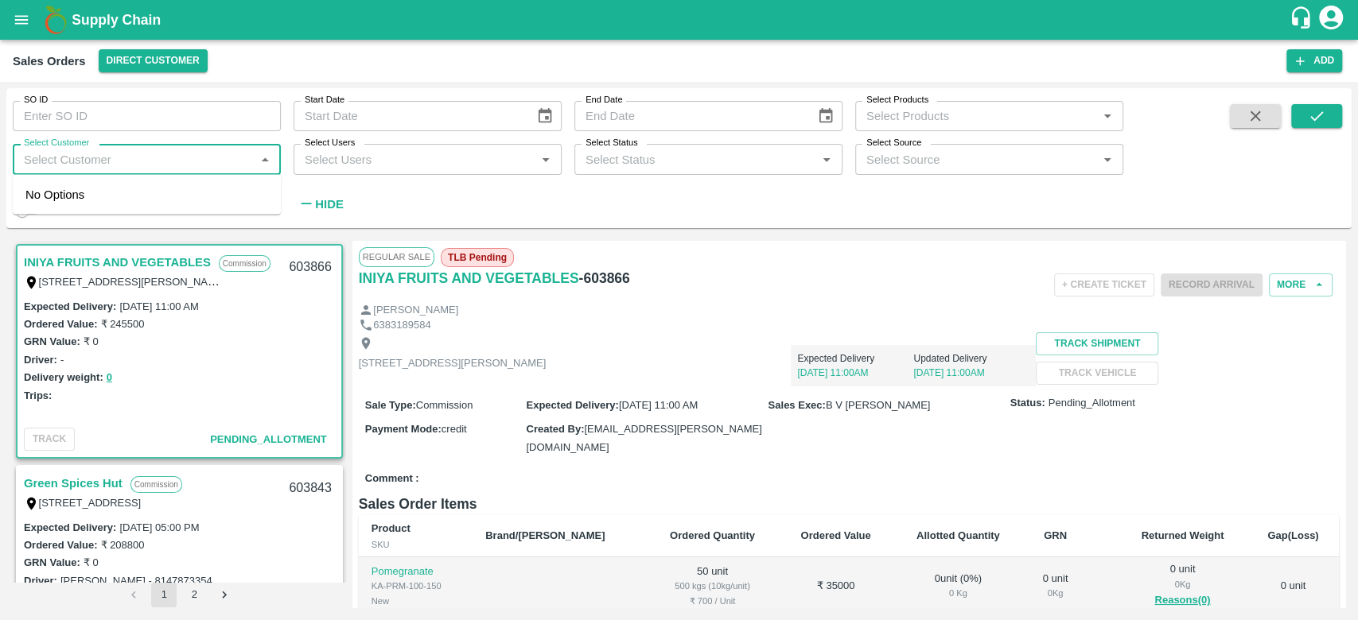
click at [50, 153] on input "Select Customer" at bounding box center [133, 159] width 232 height 21
type input "iniya"
click at [43, 210] on input "checkbox" at bounding box center [41, 202] width 32 height 32
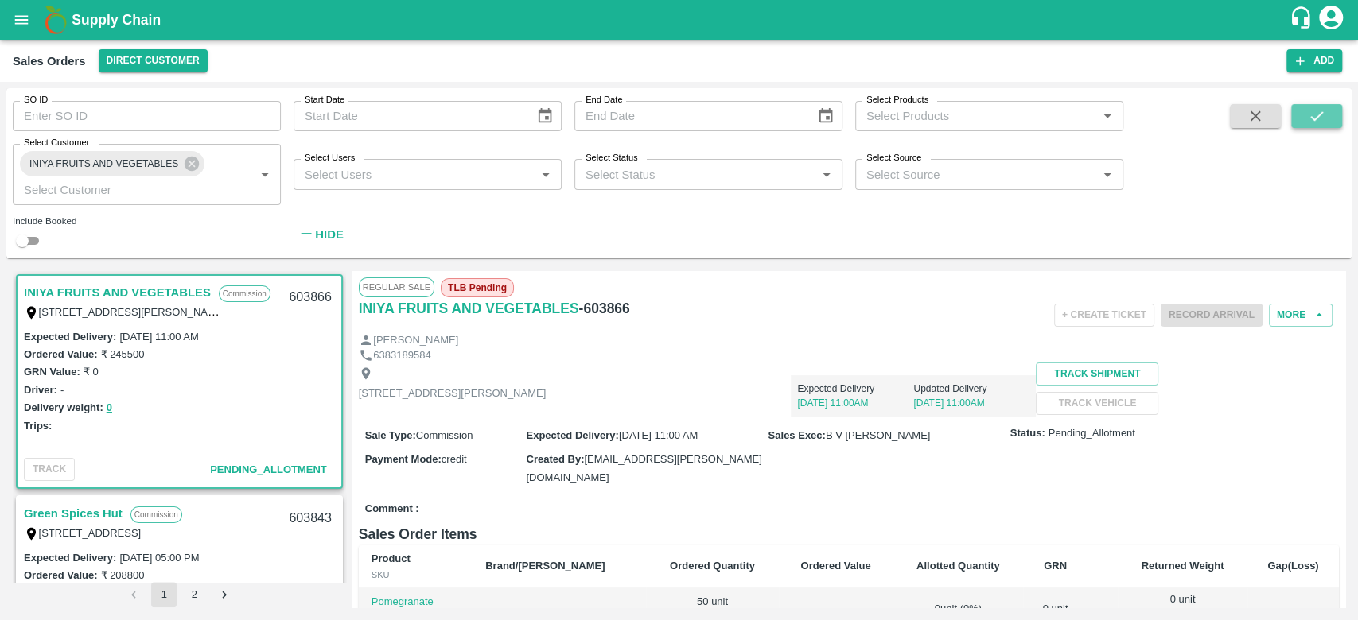
click at [1308, 119] on icon "submit" at bounding box center [1315, 115] width 17 height 17
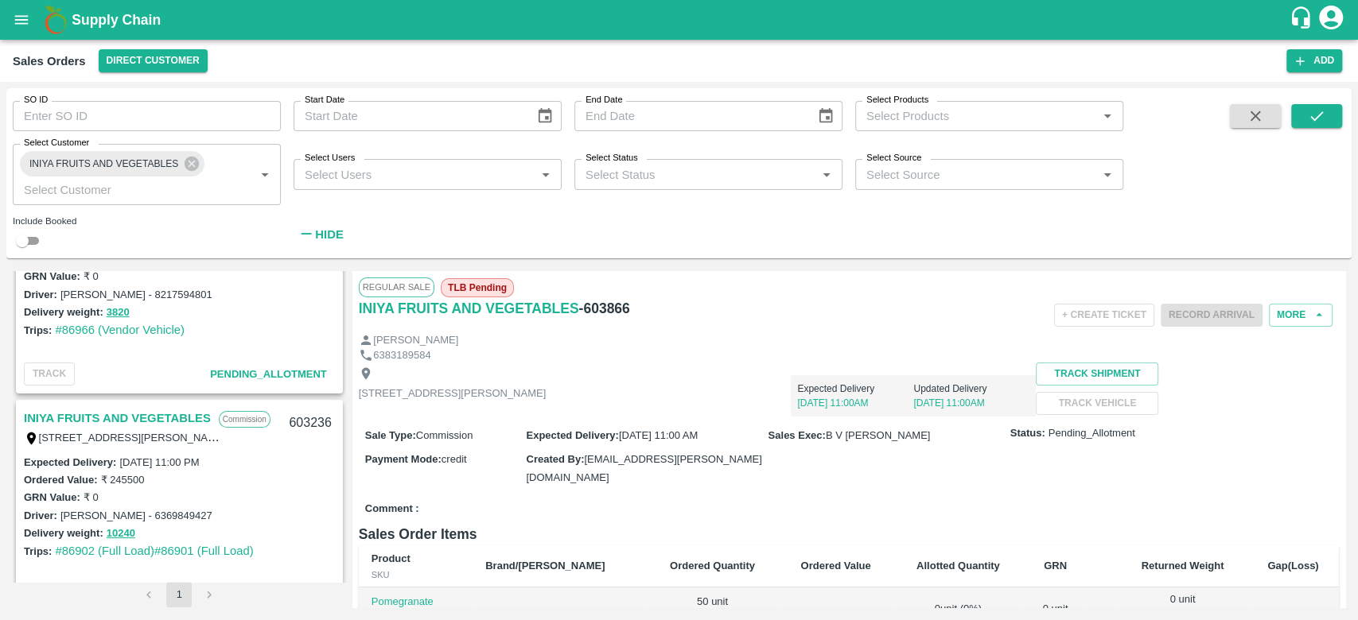
scroll to position [434, 0]
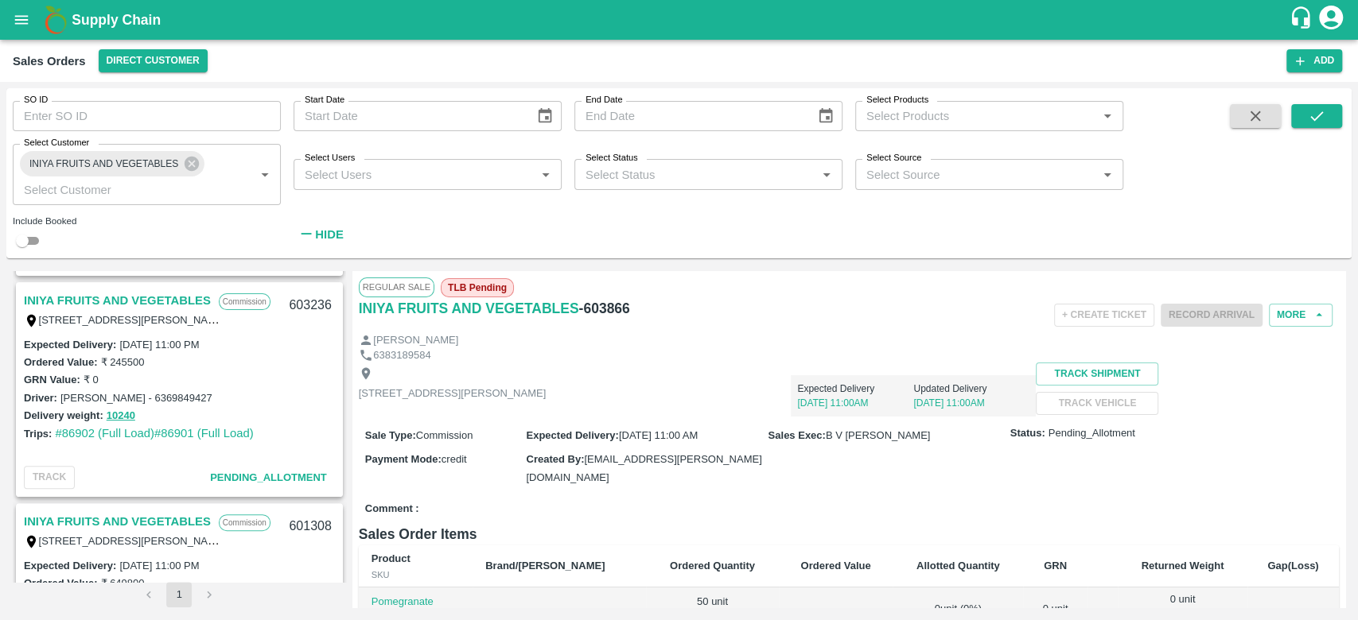
click at [137, 297] on link "INIYA FRUITS AND VEGETABLES" at bounding box center [117, 300] width 187 height 21
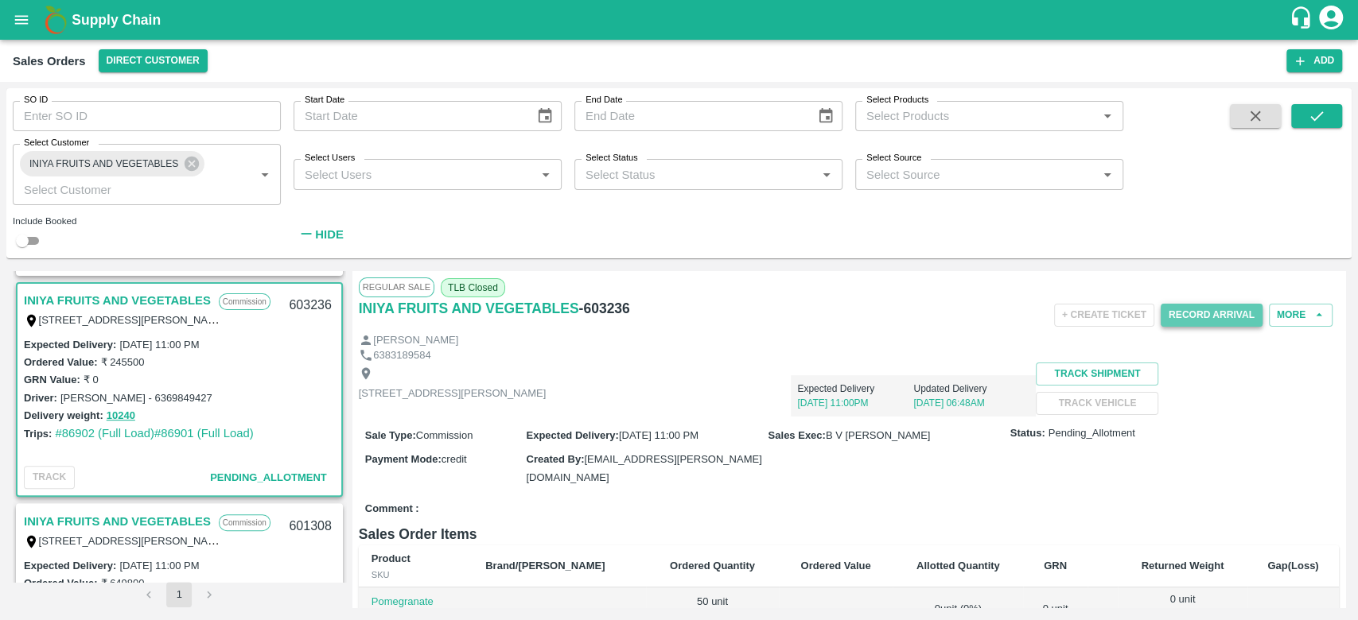
click at [1194, 317] on button "Record Arrival" at bounding box center [1211, 315] width 102 height 23
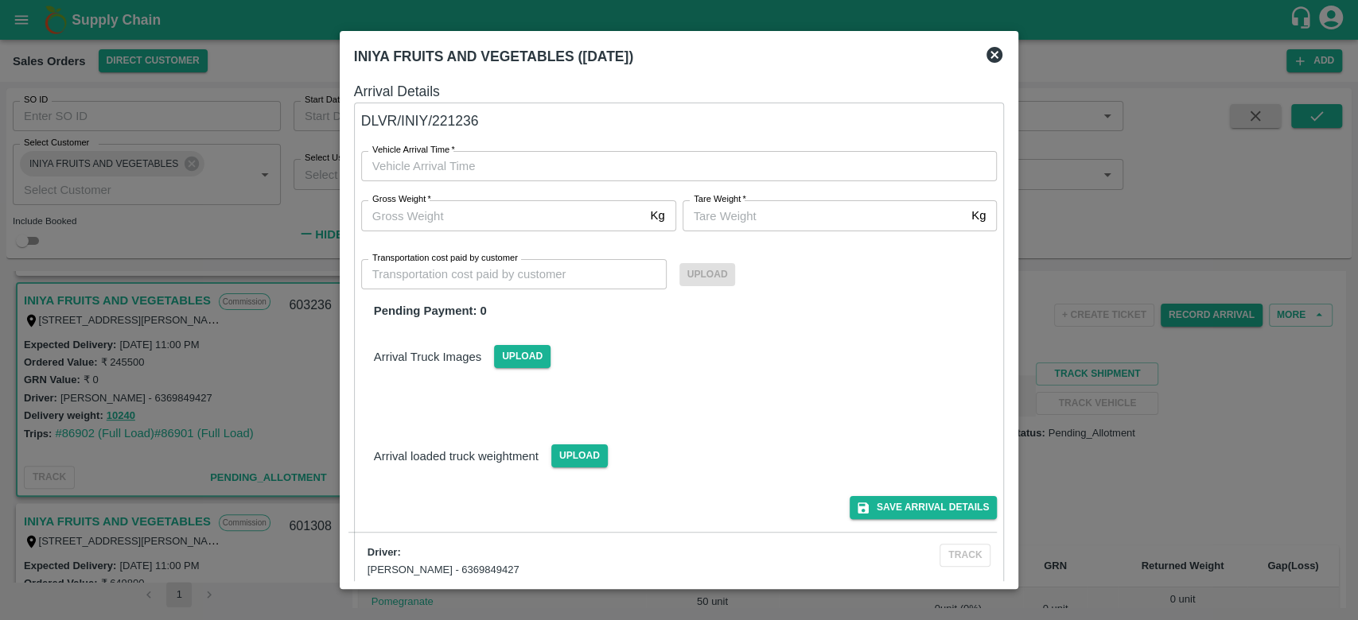
type input "DD/MM/YYYY hh:mm aa"
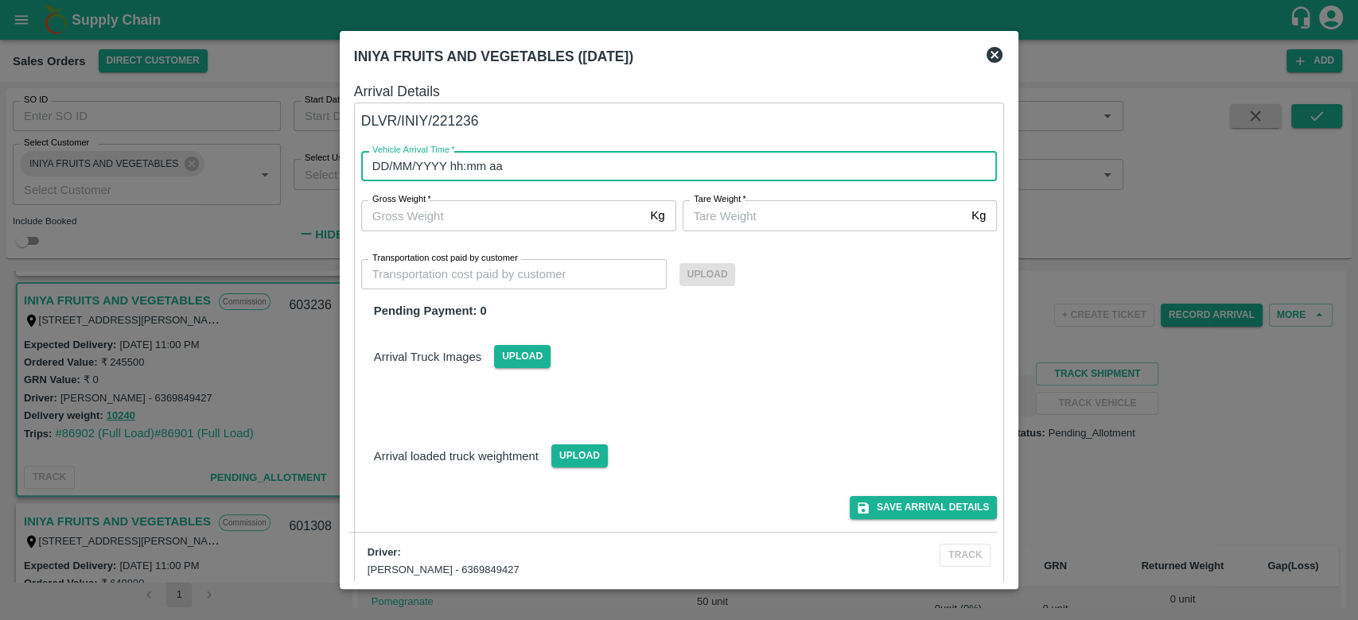
click at [596, 162] on input "DD/MM/YYYY hh:mm aa" at bounding box center [673, 166] width 625 height 30
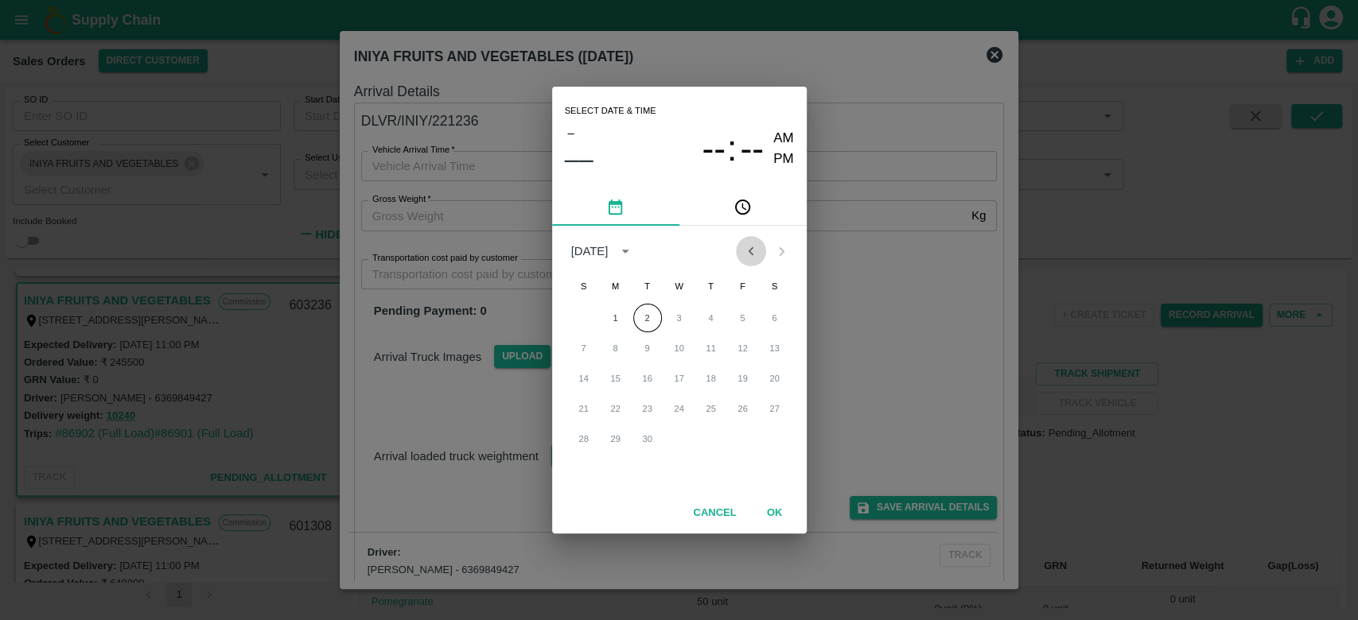
click at [739, 245] on button "Previous month" at bounding box center [751, 251] width 30 height 30
click at [585, 474] on button "31" at bounding box center [583, 469] width 29 height 29
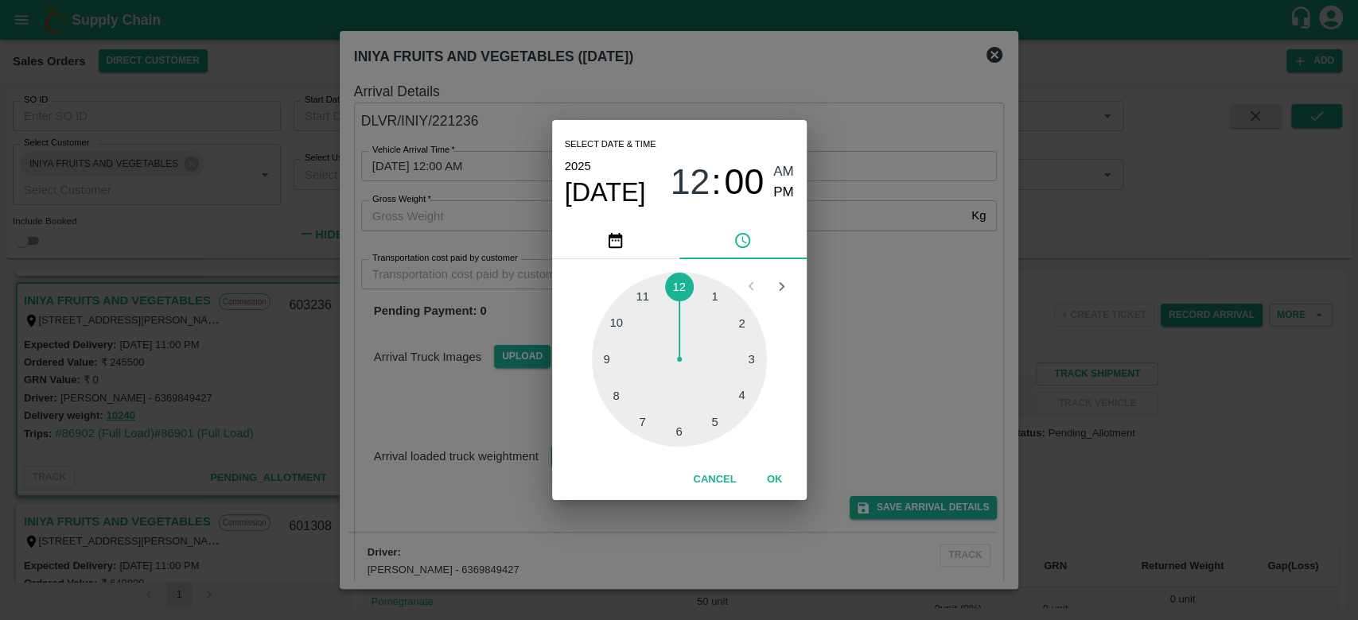
click at [648, 293] on div at bounding box center [679, 359] width 175 height 175
click at [775, 196] on span "PM" at bounding box center [783, 192] width 21 height 21
type input "[DATE] 11:00 PM"
click at [773, 482] on button "OK" at bounding box center [774, 480] width 51 height 28
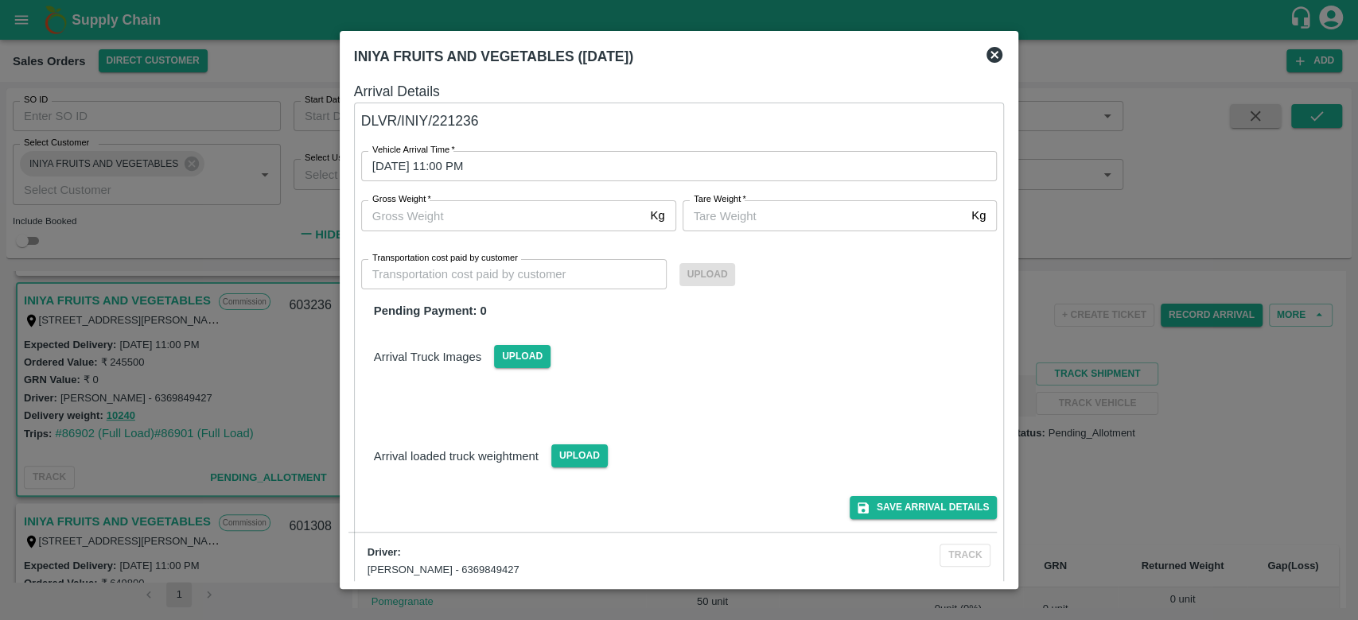
click at [733, 383] on div "Arrival Truck Images Upload" at bounding box center [672, 363] width 649 height 112
click at [862, 496] on button "Save Arrival Details" at bounding box center [922, 507] width 147 height 23
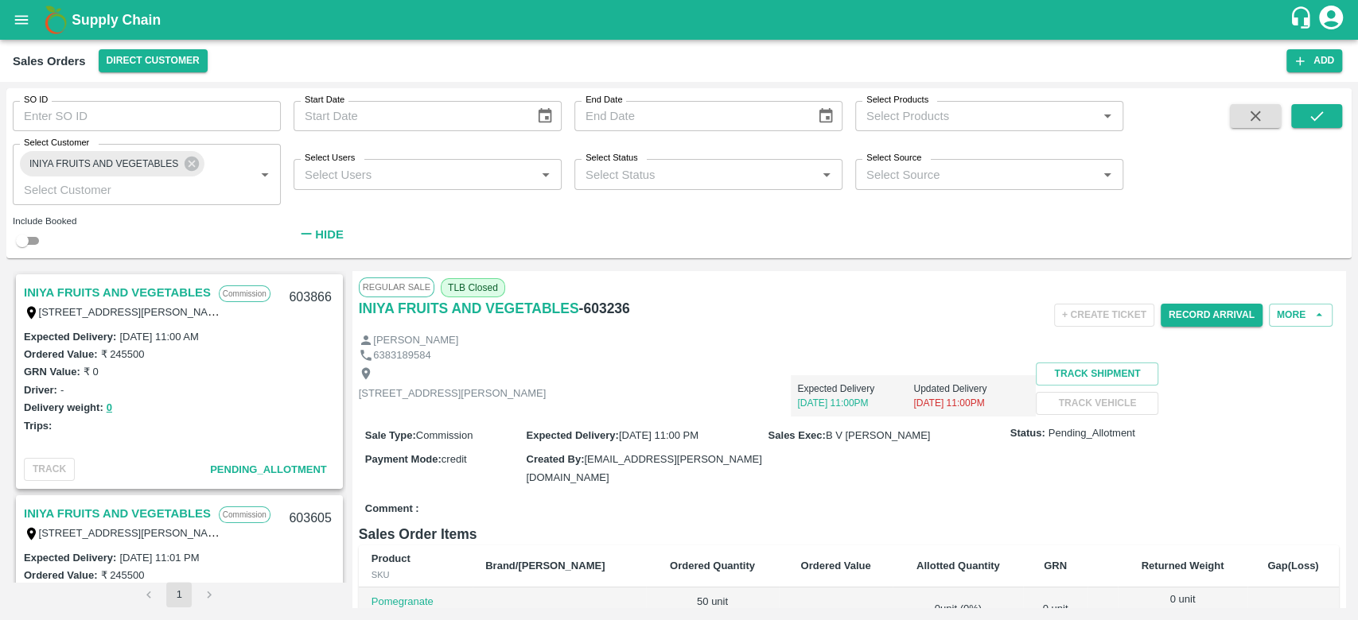
click at [251, 416] on div "Delivery weight: 0" at bounding box center [179, 407] width 311 height 18
